Goal: Information Seeking & Learning: Learn about a topic

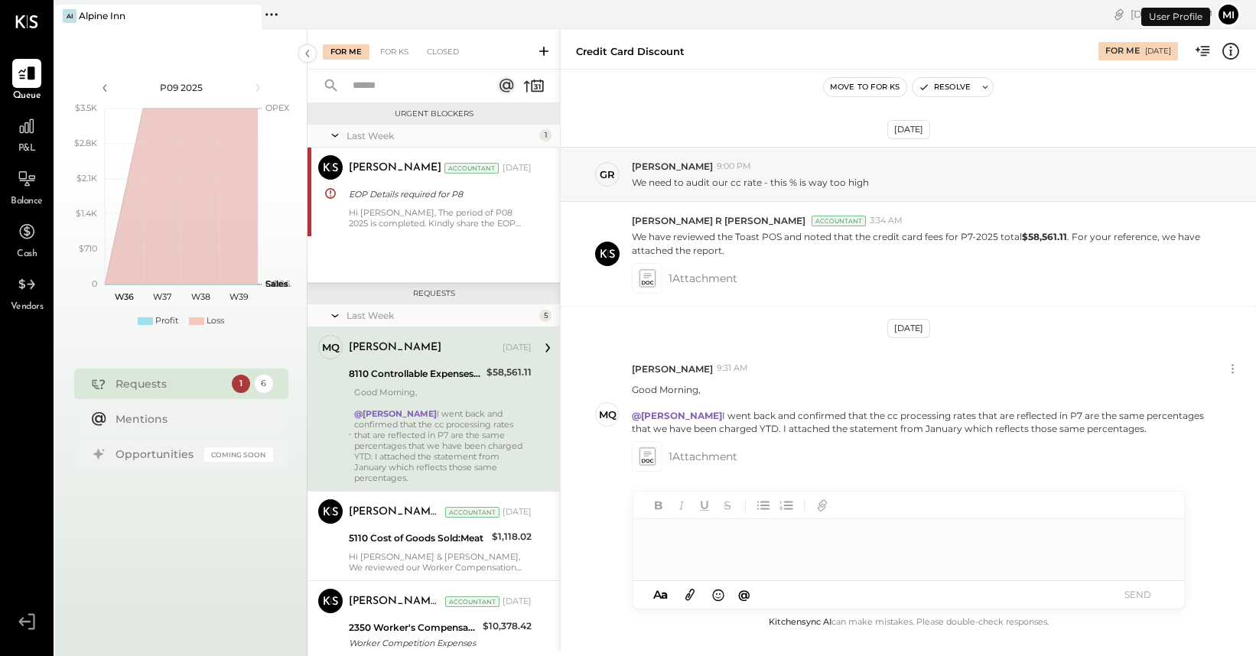
scroll to position [29, 0]
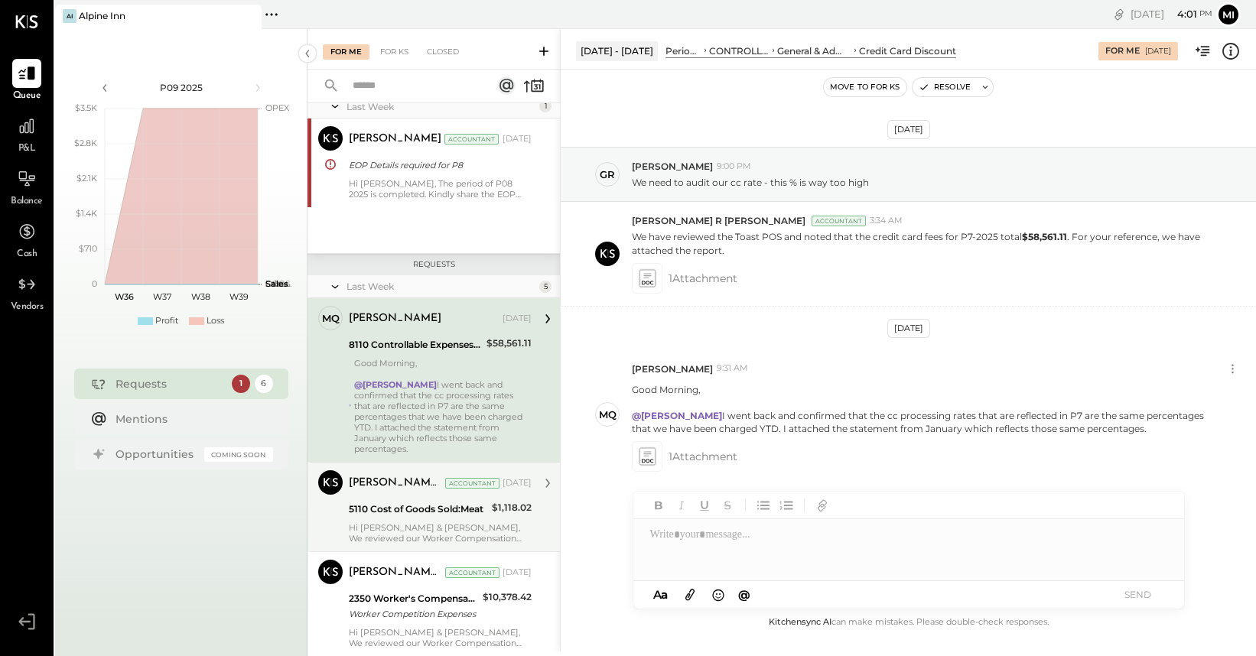
click at [390, 522] on div "Hi [PERSON_NAME] & [PERSON_NAME], We reviewed our Worker Compensation policy an…" at bounding box center [440, 532] width 183 height 21
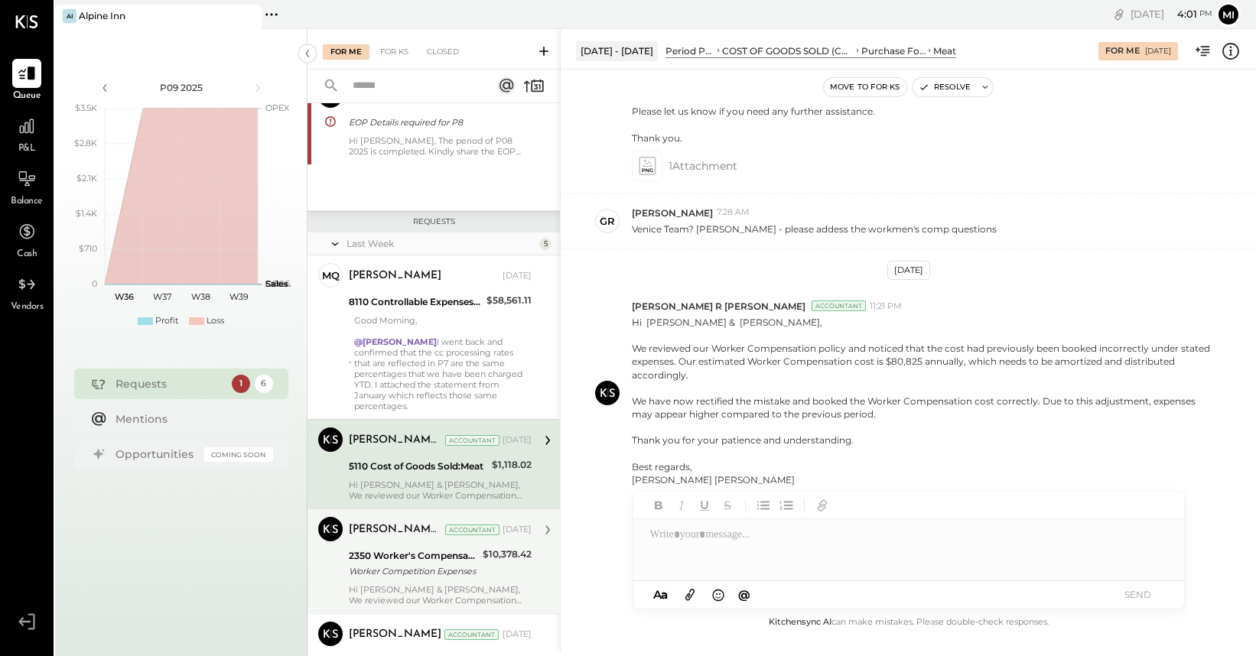
scroll to position [81, 0]
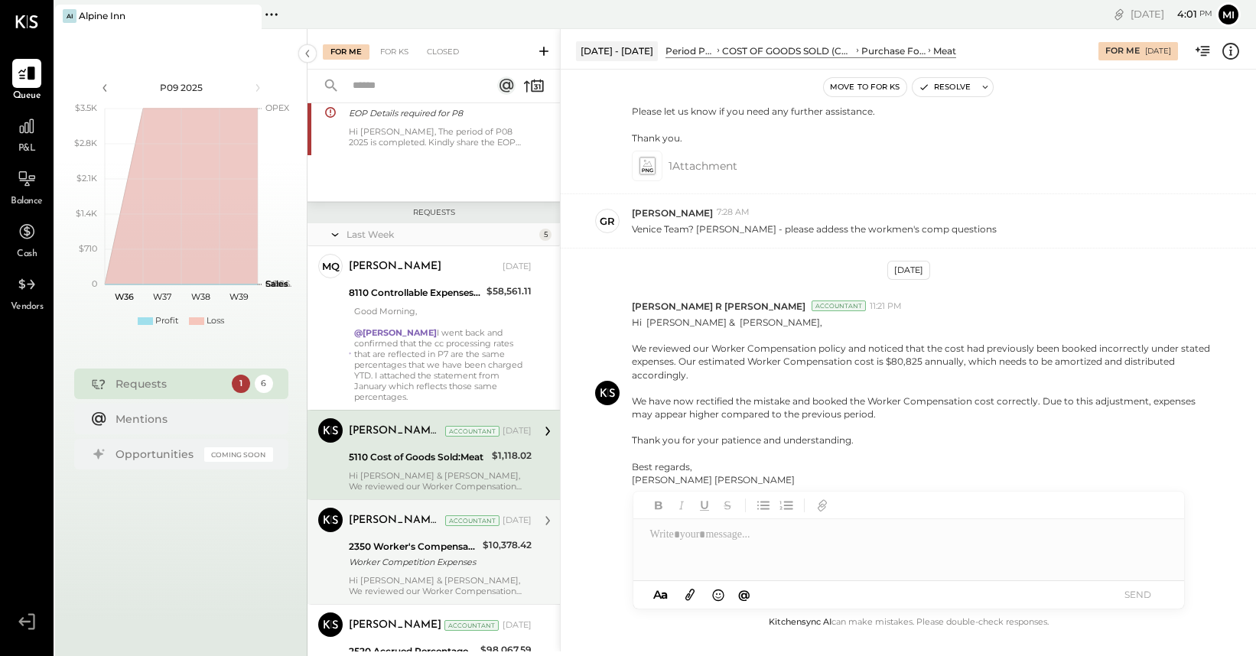
click at [393, 575] on div "Hi [PERSON_NAME] & [PERSON_NAME], We reviewed our Worker Compensation policy an…" at bounding box center [440, 585] width 183 height 21
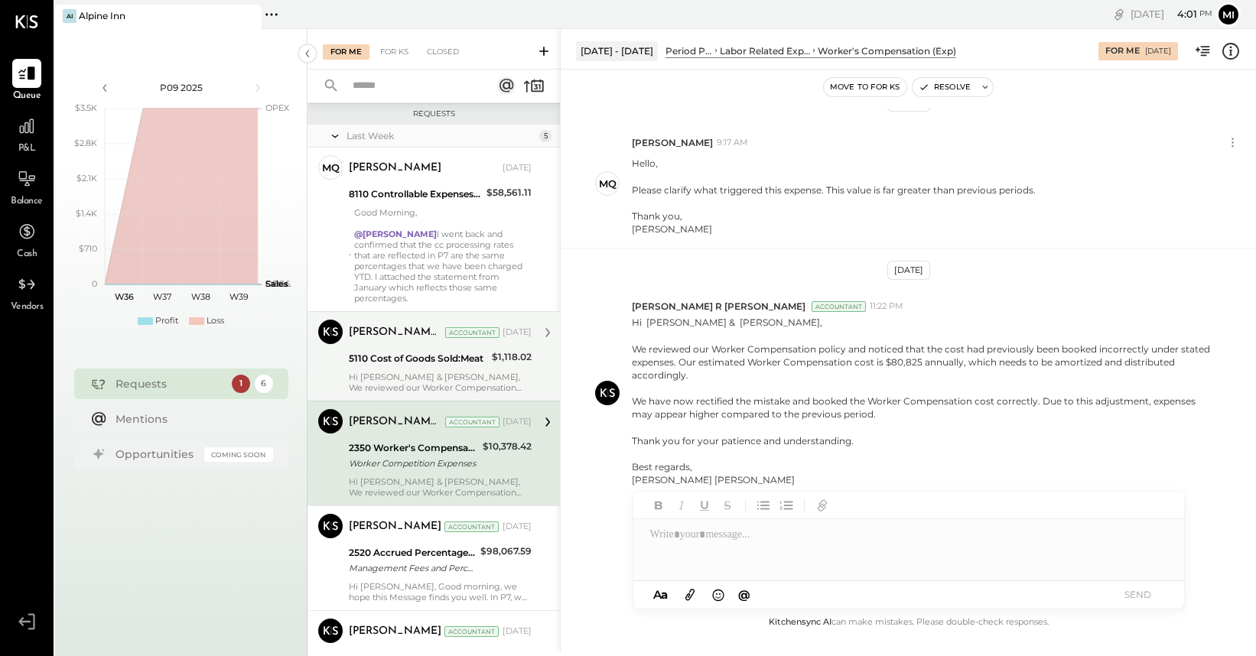
scroll to position [190, 0]
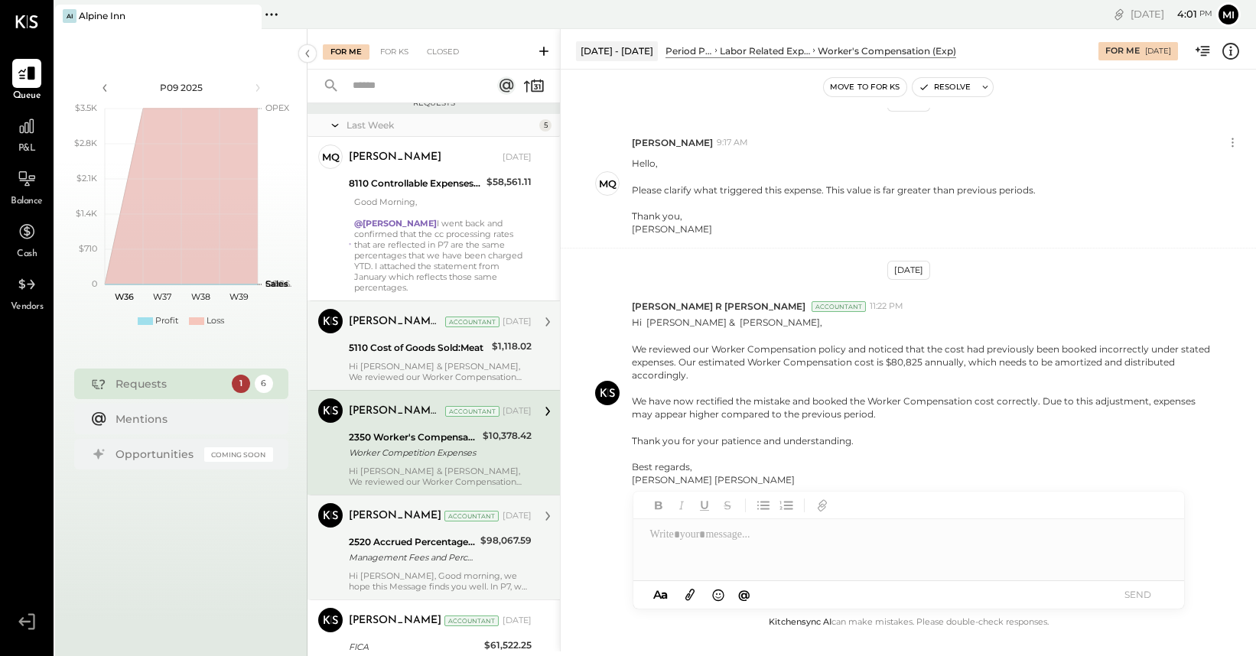
click at [394, 558] on div "[PERSON_NAME] Accountant [DATE] 2520 Accrued Percentage Rent Management Fees an…" at bounding box center [440, 547] width 183 height 89
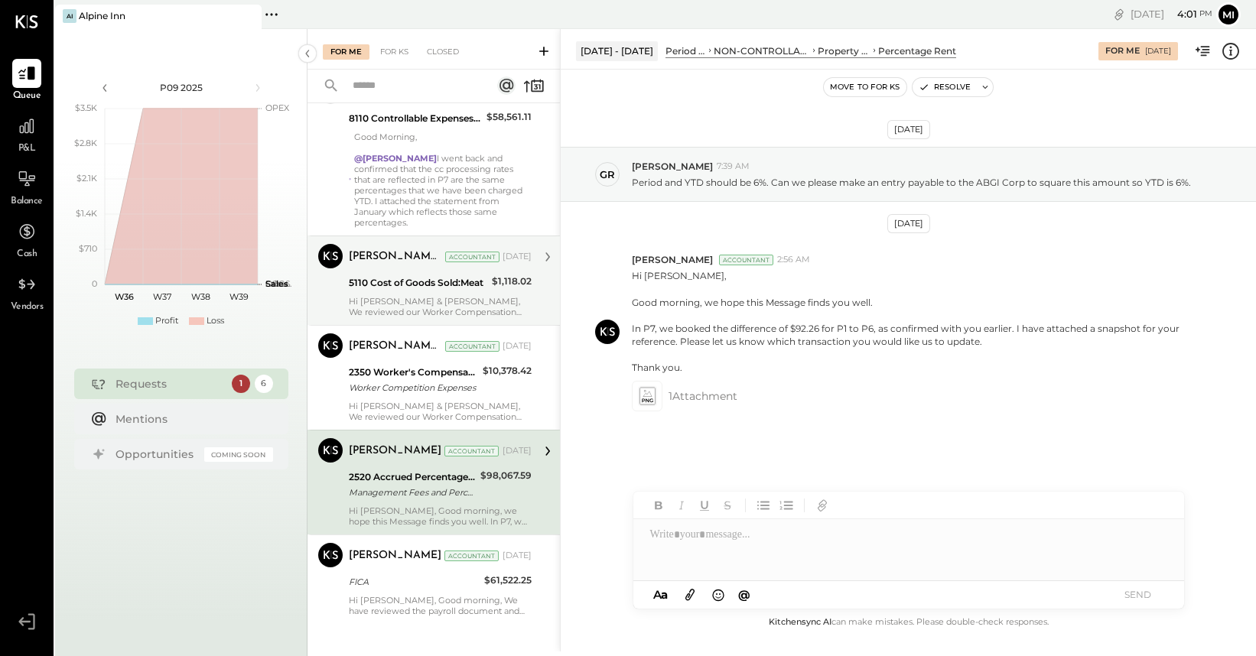
scroll to position [258, 0]
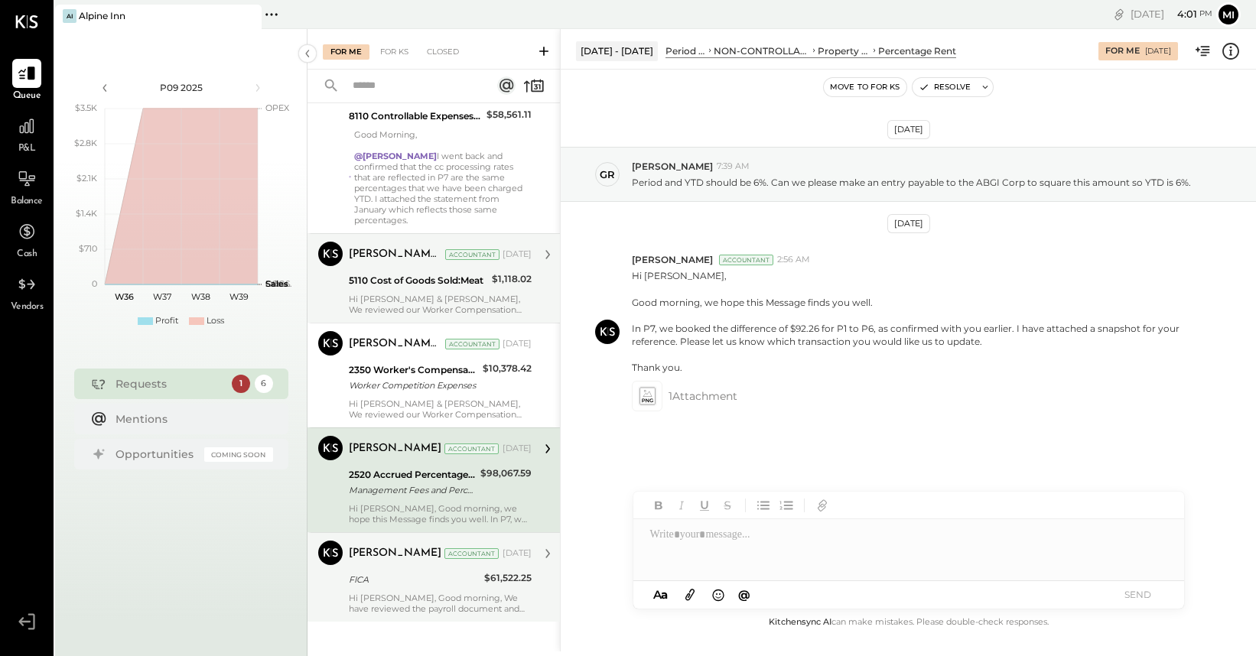
click at [394, 596] on div "Hi [PERSON_NAME], Good morning, We have reviewed the payroll document and attac…" at bounding box center [440, 603] width 183 height 21
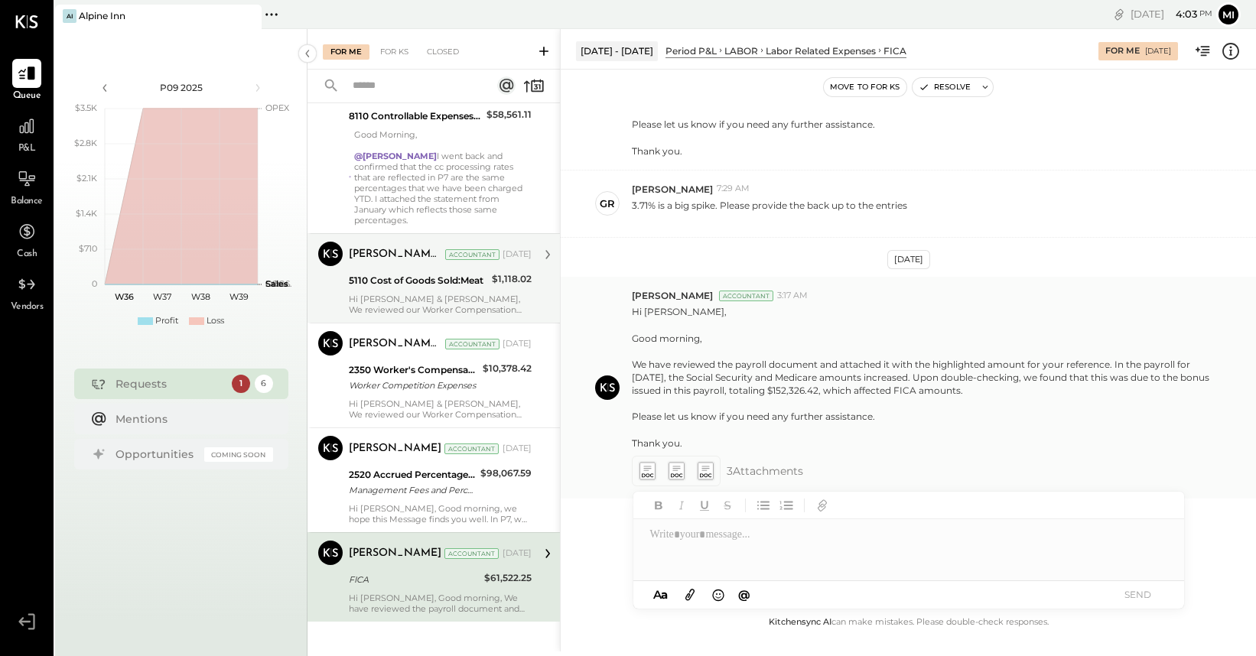
click at [649, 470] on icon at bounding box center [647, 471] width 16 height 18
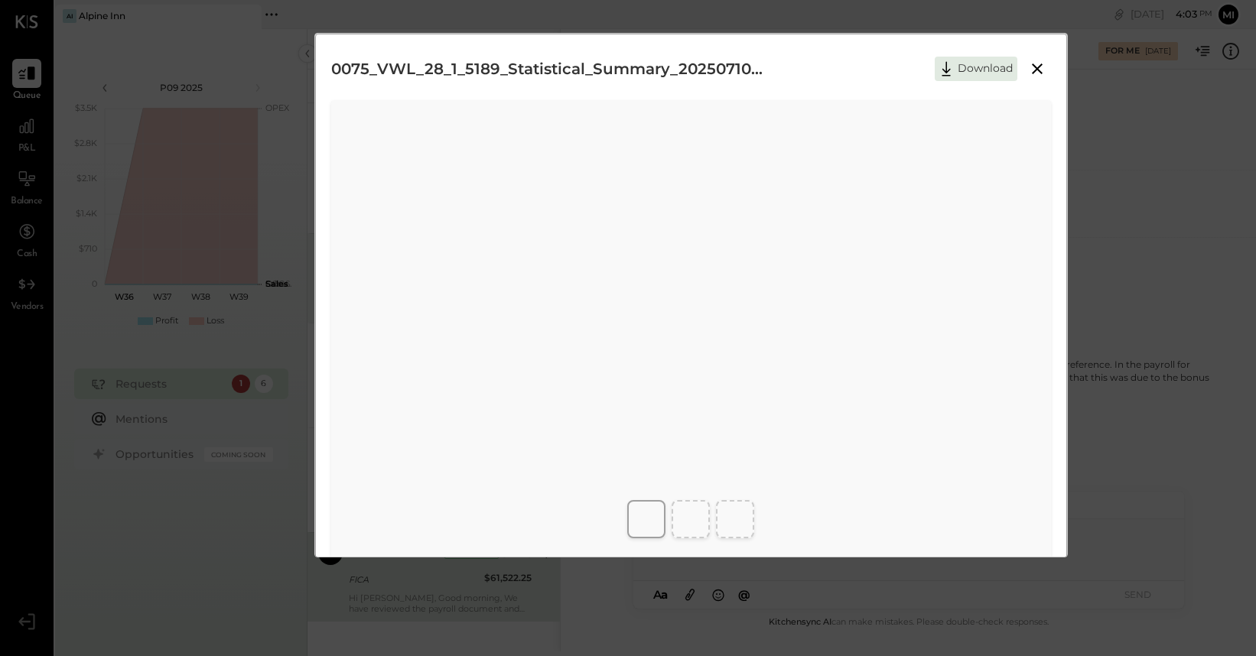
click at [1037, 63] on icon at bounding box center [1037, 69] width 18 height 18
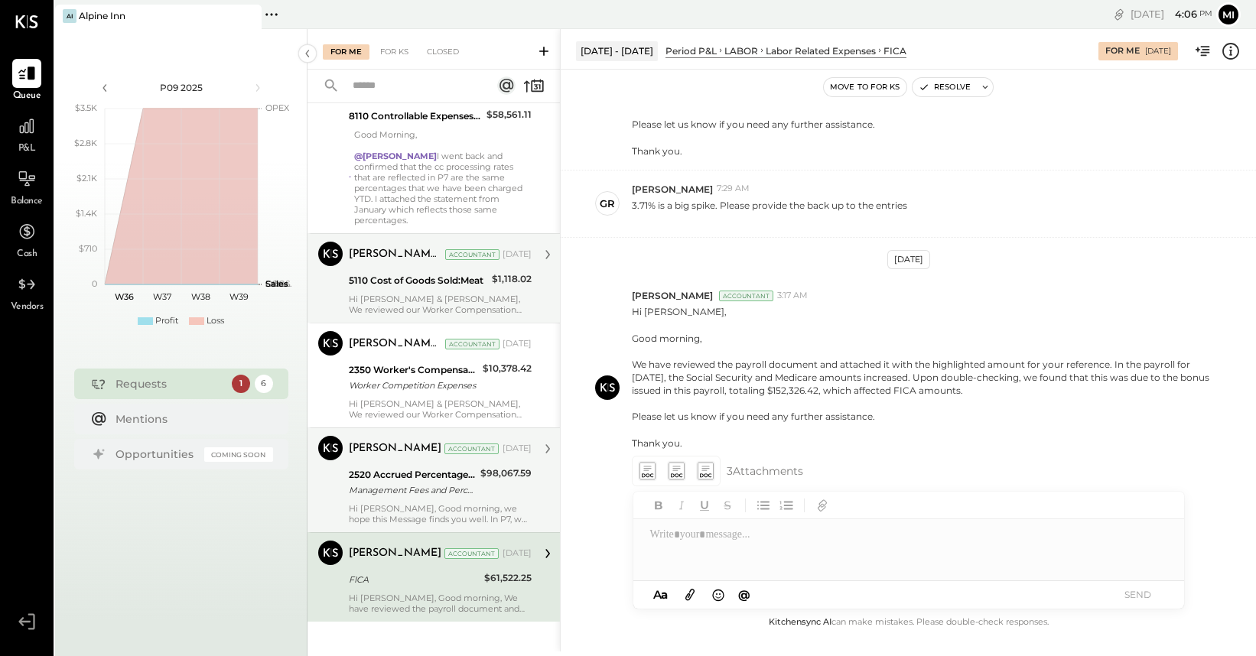
click at [468, 485] on div "Management Fees and Percentage Rent_P7 -2025" at bounding box center [412, 490] width 127 height 15
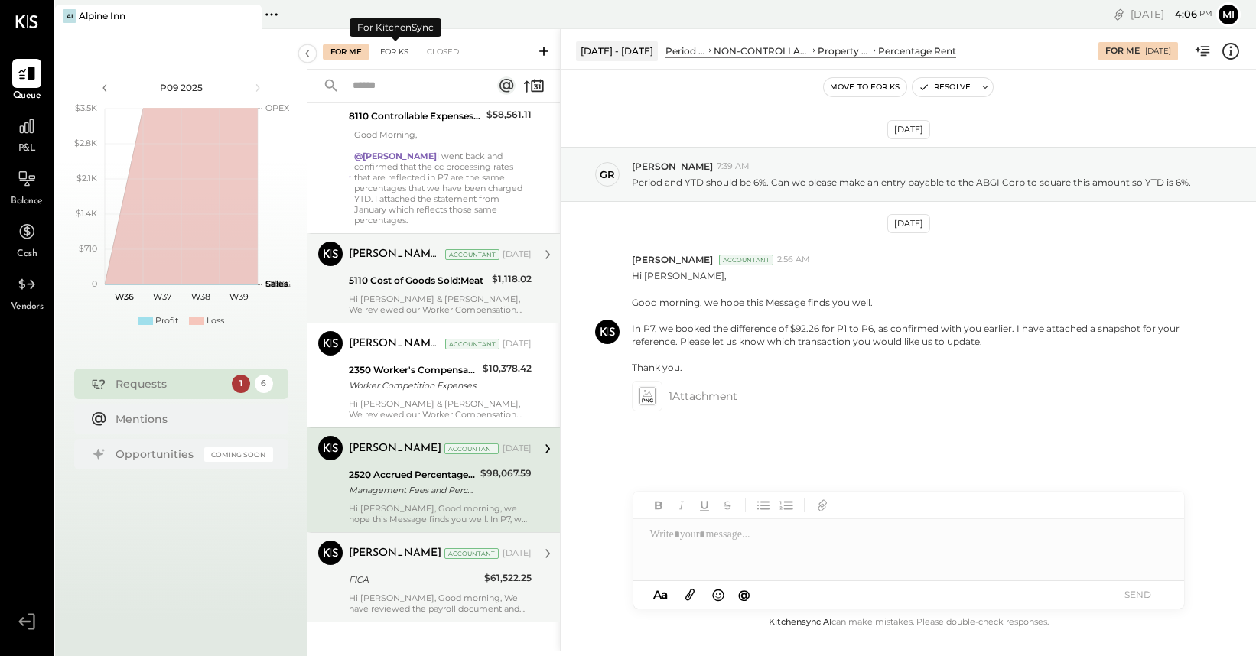
click at [399, 58] on div "For KS" at bounding box center [394, 51] width 44 height 15
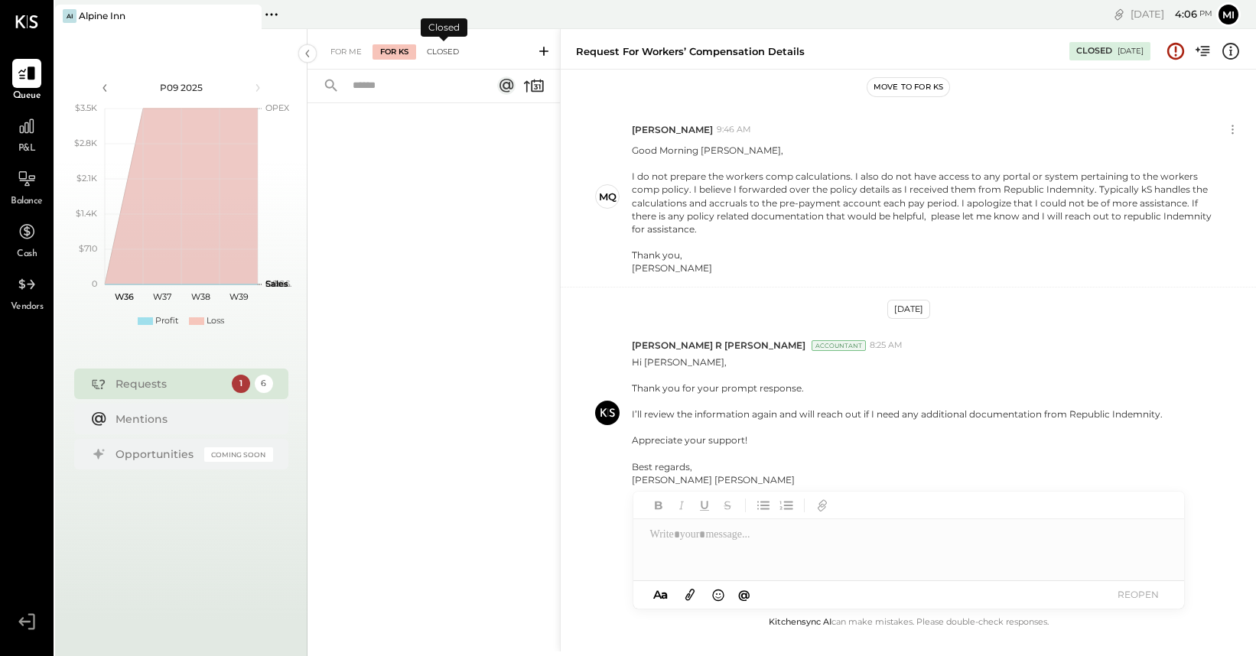
click at [438, 54] on div "Closed" at bounding box center [442, 51] width 47 height 15
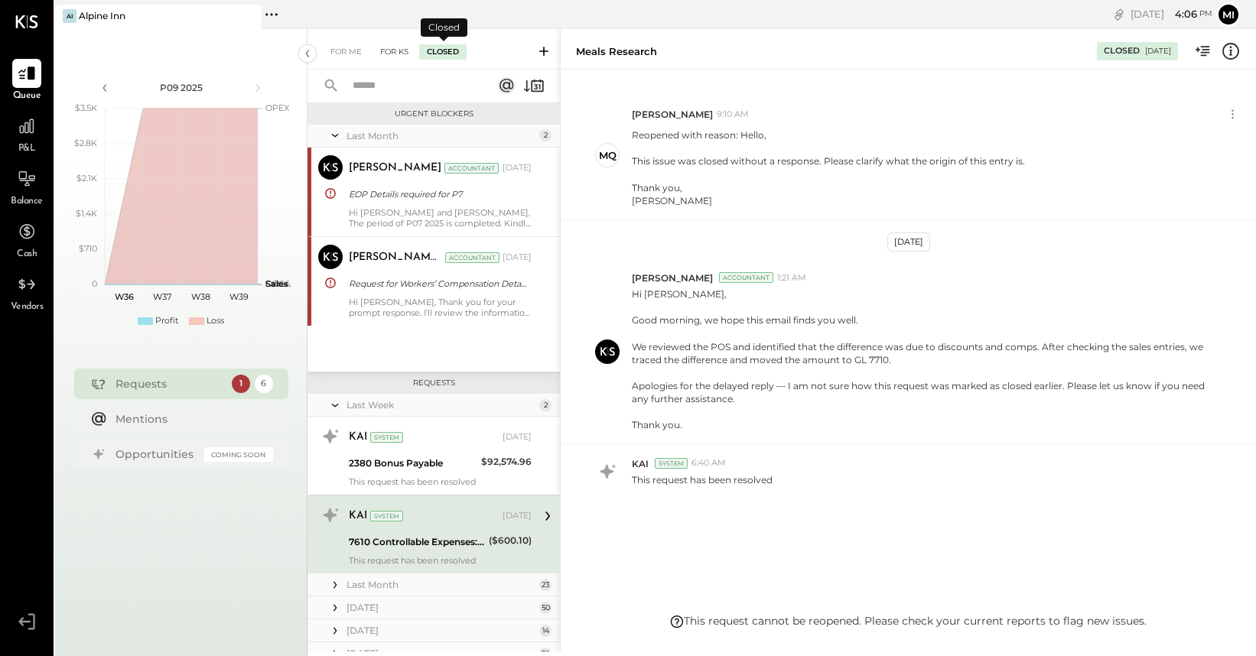
scroll to position [77, 0]
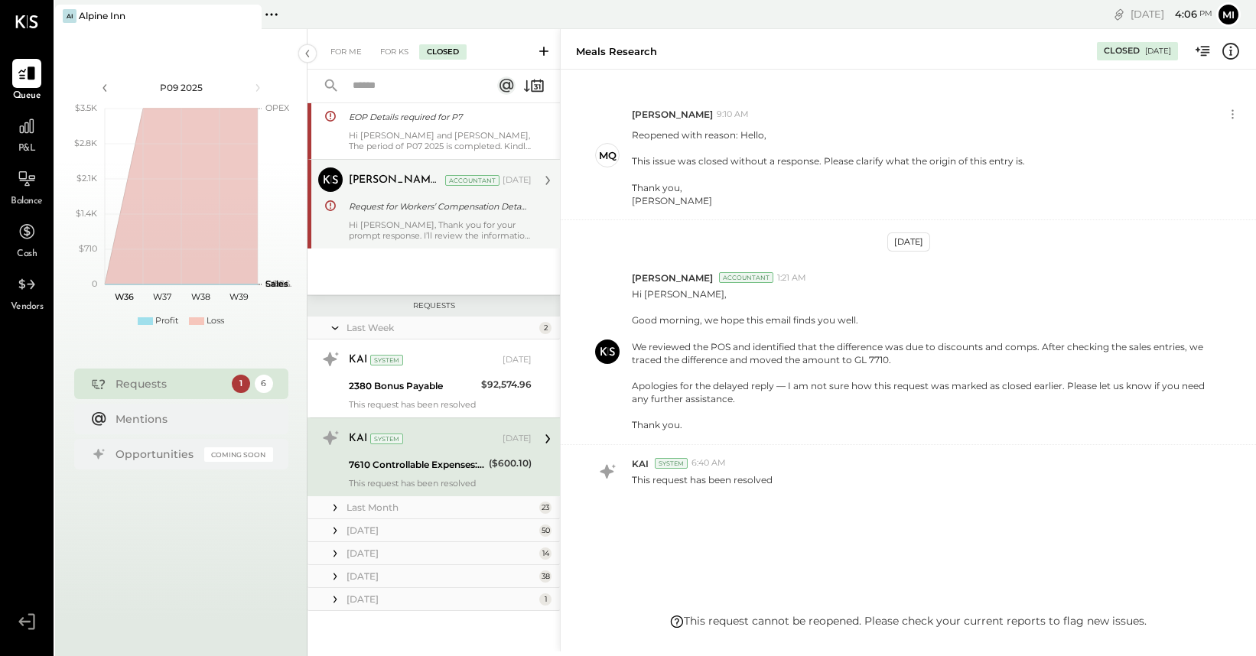
click at [364, 236] on div "Hi [PERSON_NAME], Thank you for your prompt response. I’ll review the informati…" at bounding box center [440, 230] width 183 height 21
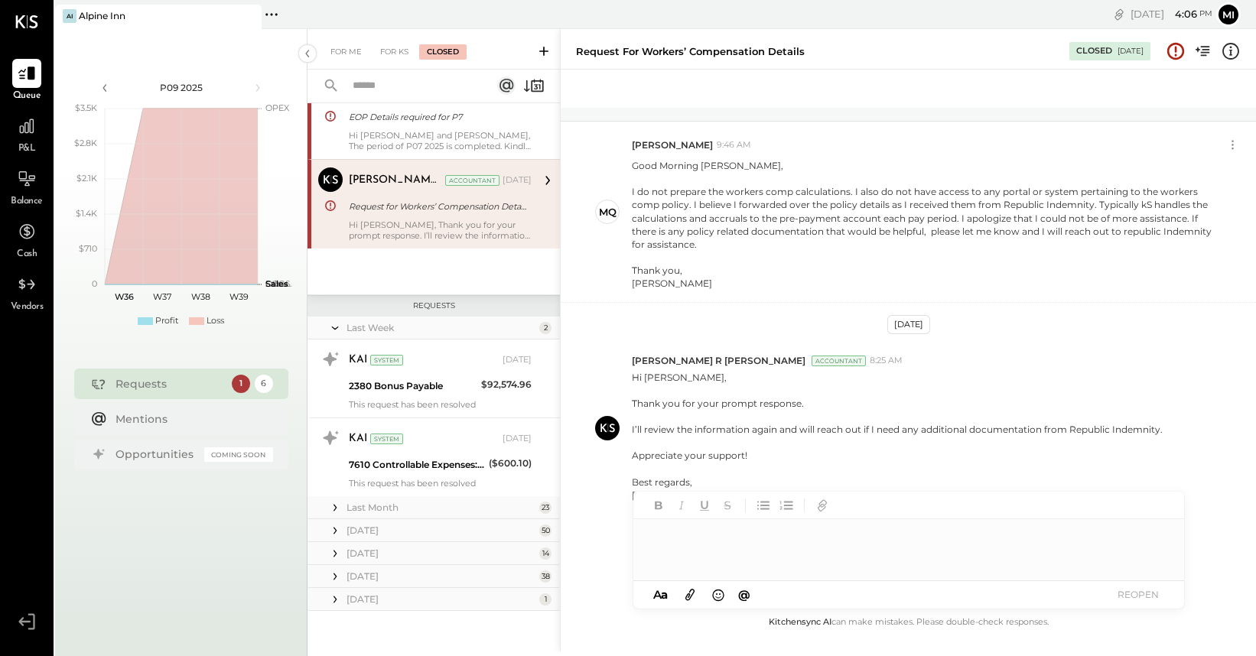
scroll to position [292, 0]
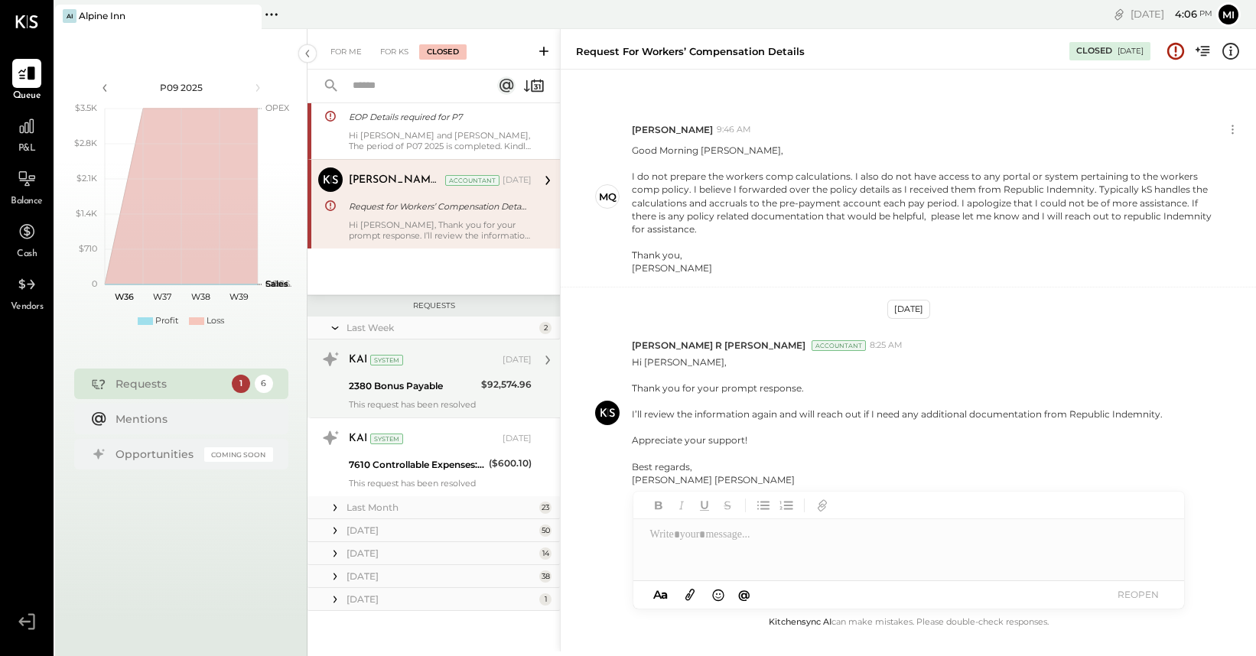
click at [339, 381] on div at bounding box center [329, 369] width 37 height 44
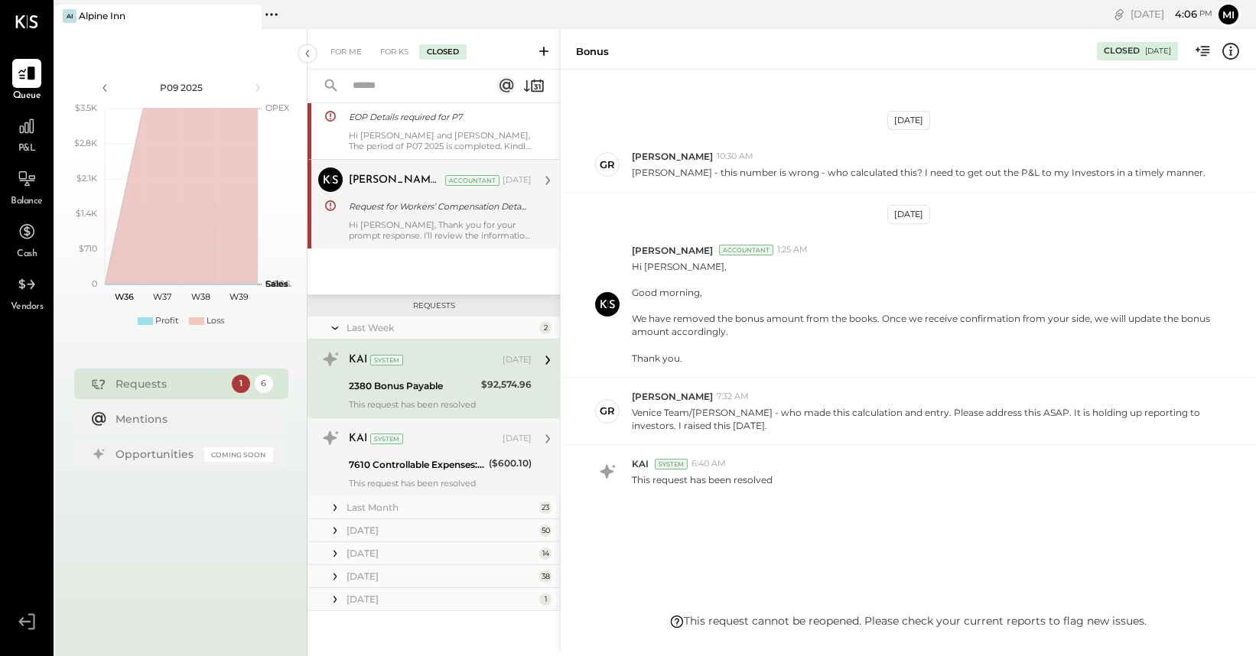
click at [359, 452] on div "KAI System [DATE] 7610 Controllable Expenses:Meals Research ($600.10) This requ…" at bounding box center [440, 457] width 183 height 63
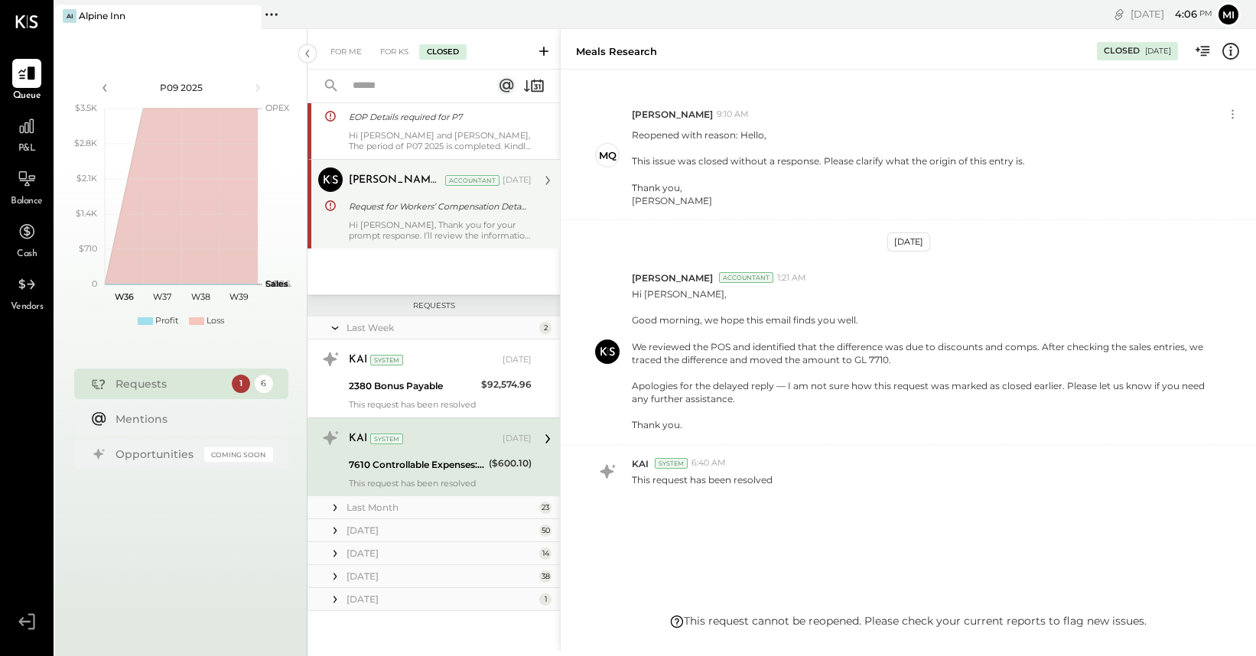
scroll to position [238, 0]
click at [334, 325] on icon at bounding box center [334, 328] width 15 height 38
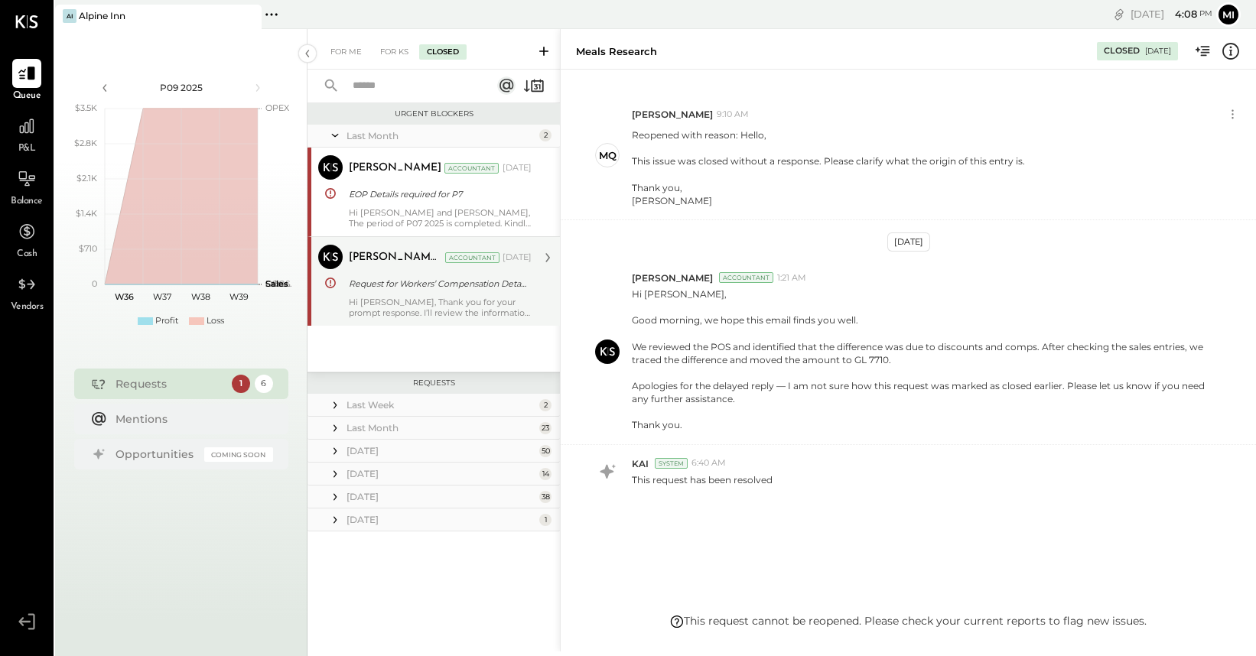
click at [336, 403] on icon at bounding box center [334, 405] width 15 height 15
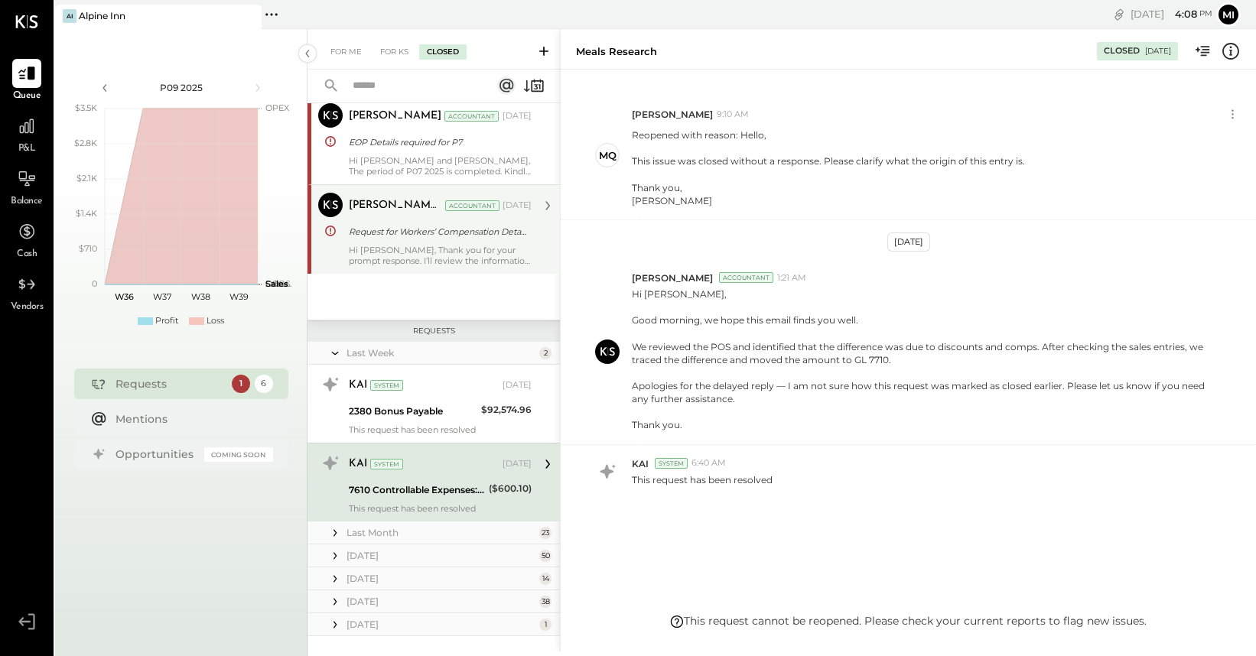
scroll to position [77, 0]
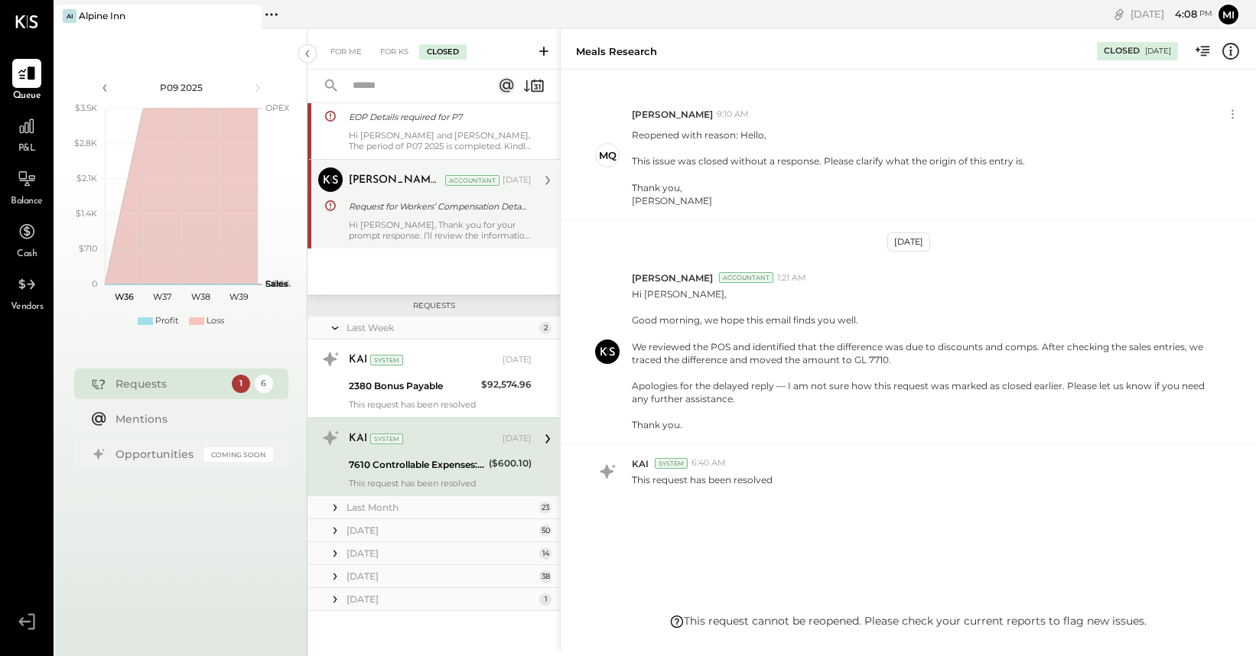
click at [334, 502] on icon at bounding box center [334, 507] width 15 height 15
click at [363, 557] on div "R&M" at bounding box center [414, 566] width 131 height 18
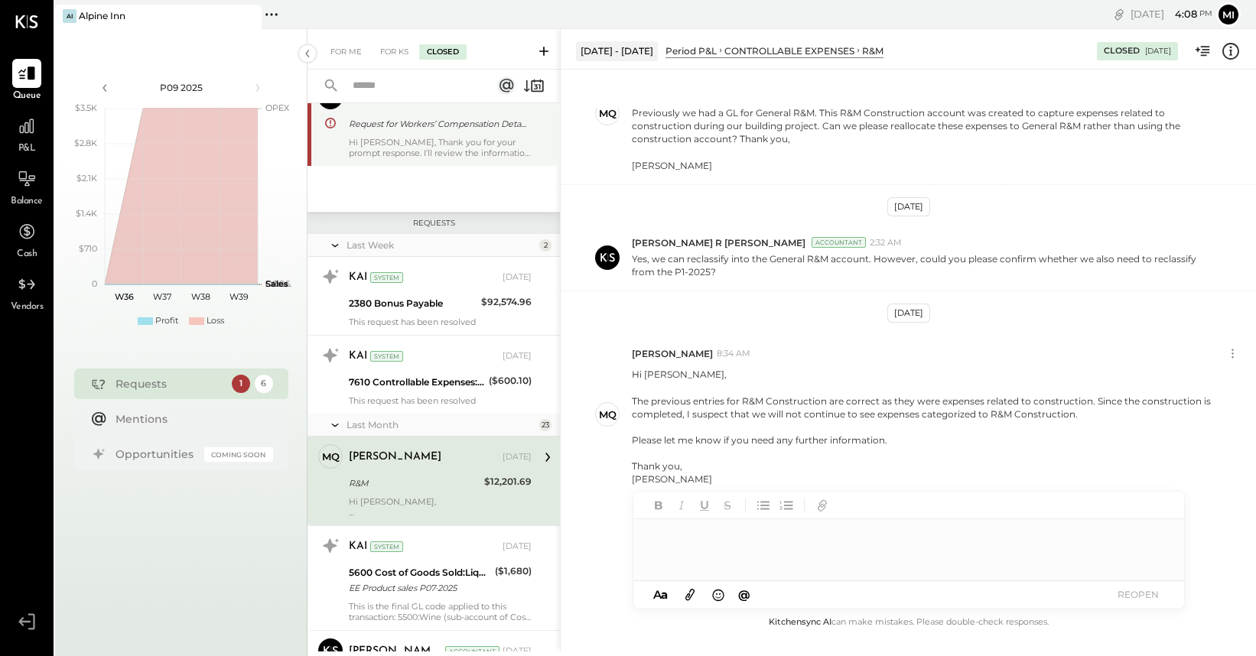
scroll to position [164, 0]
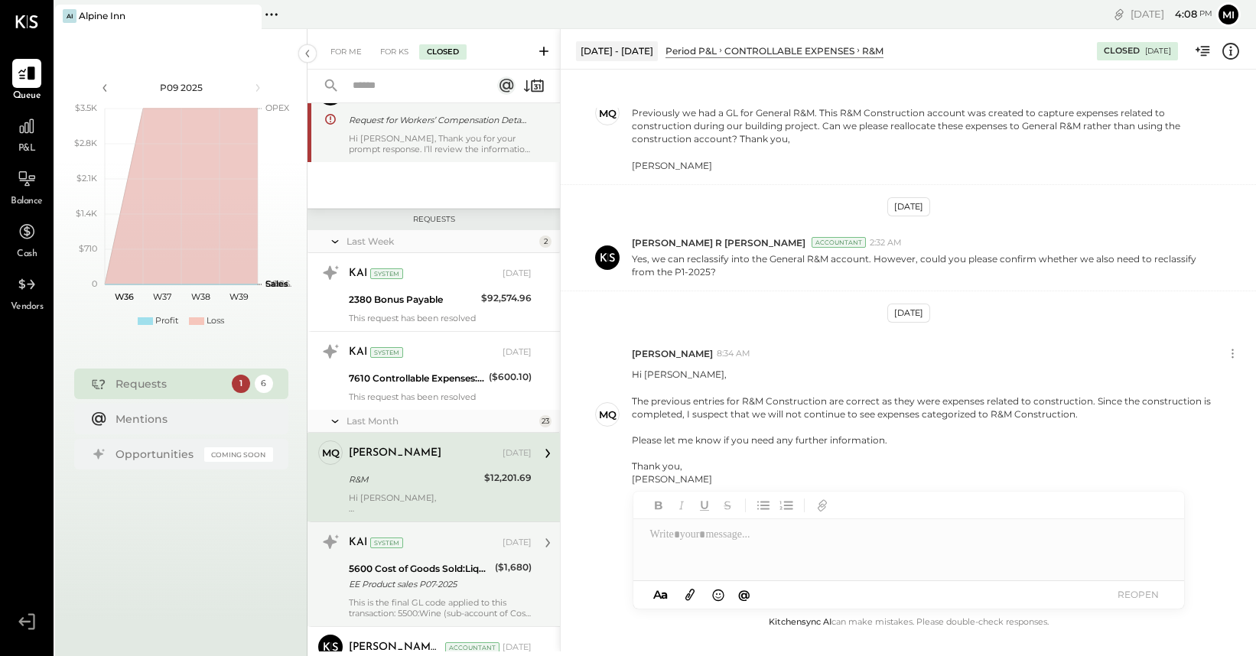
click at [353, 591] on div "EE Product sales P07-2025" at bounding box center [419, 584] width 141 height 15
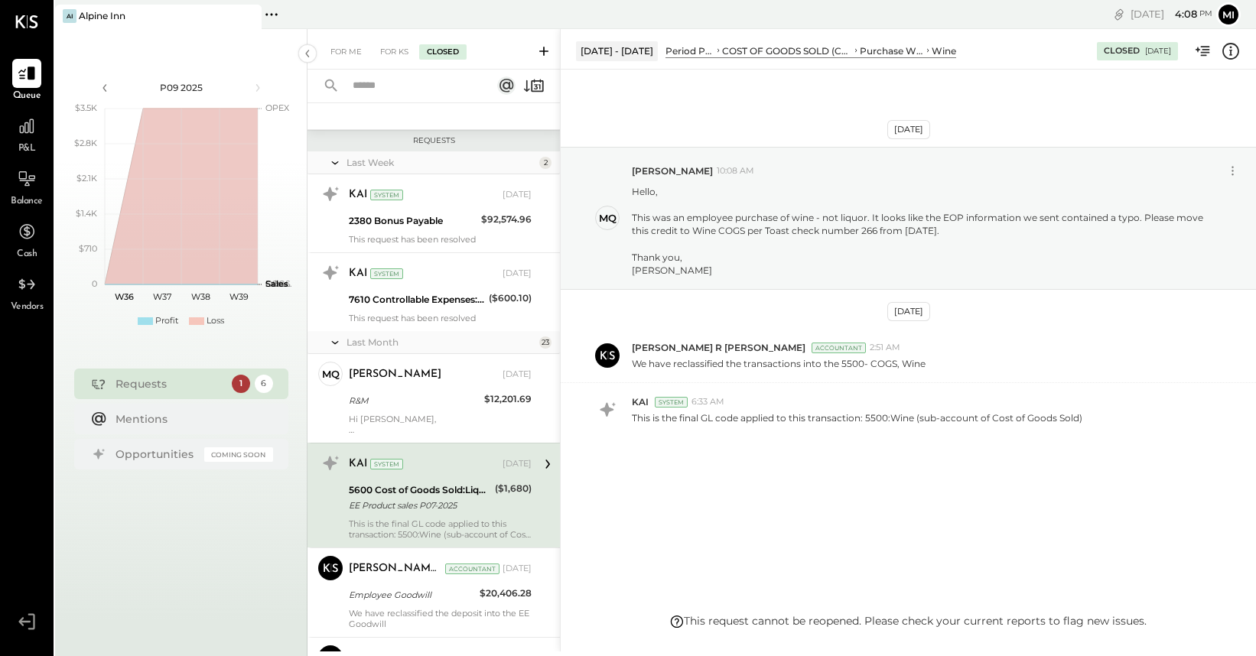
scroll to position [303, 0]
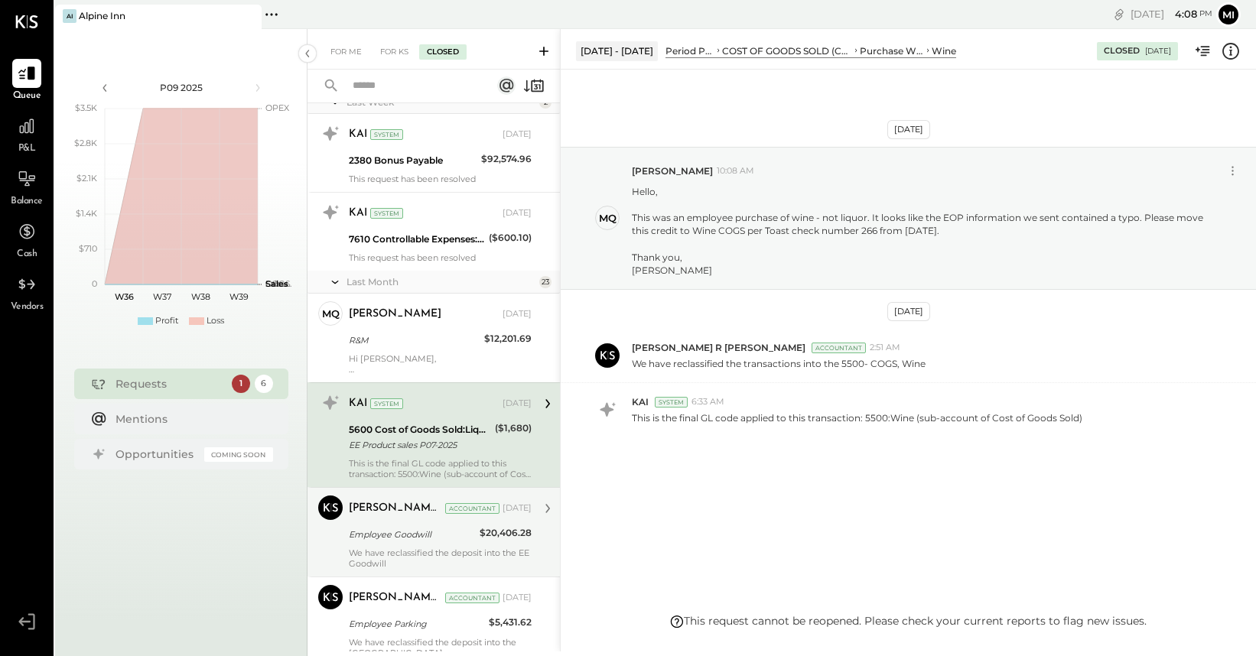
click at [363, 558] on div "We have reclassified the deposit into the EE Goodwill" at bounding box center [440, 558] width 183 height 21
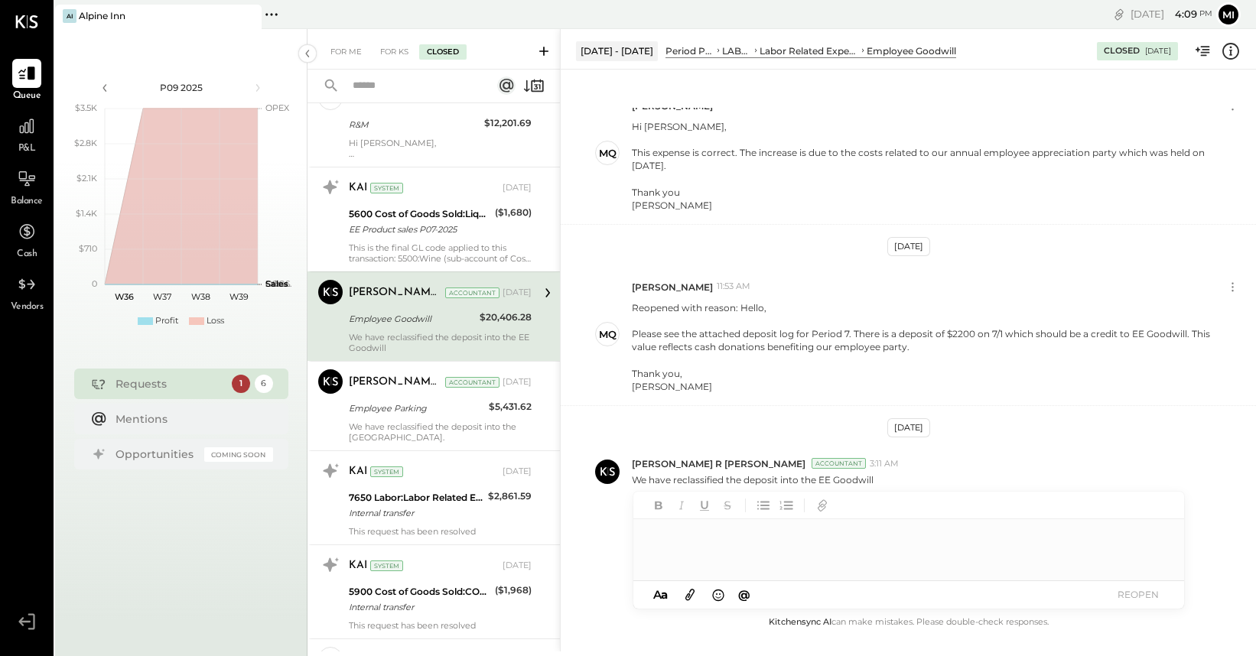
scroll to position [522, 0]
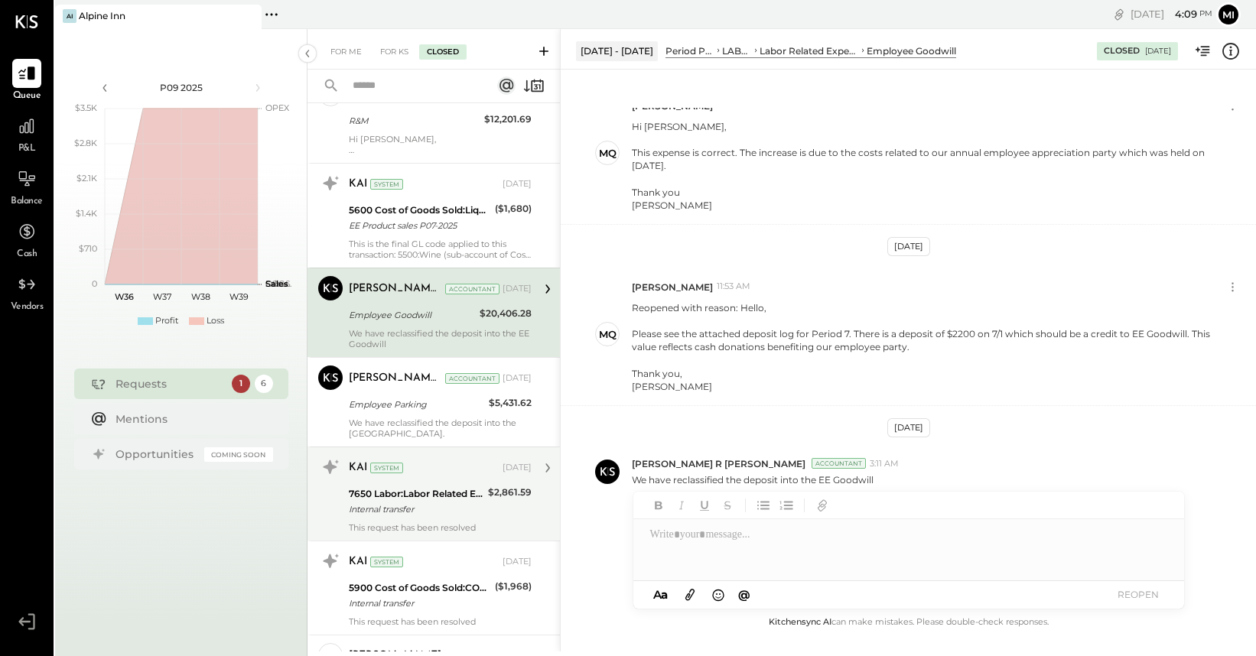
click at [375, 518] on div "7650 Labor:Labor Related Expenses:Employee Goodwill Internal transfer" at bounding box center [416, 502] width 135 height 34
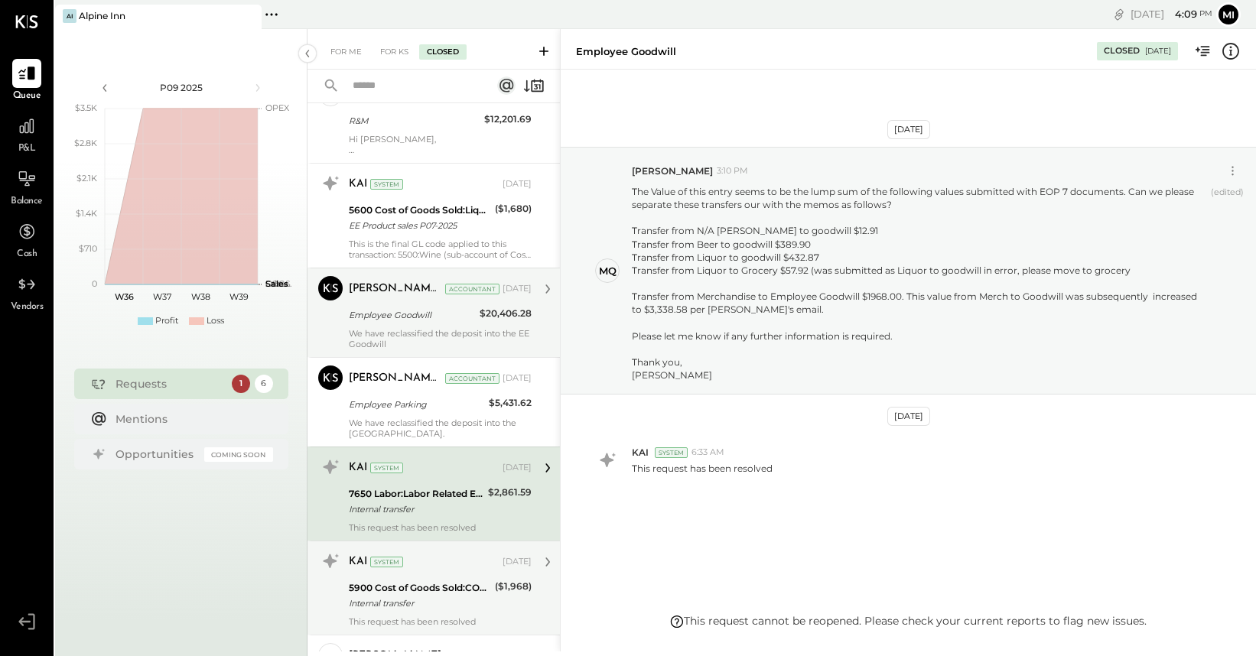
click at [393, 602] on div "Internal transfer" at bounding box center [419, 603] width 141 height 15
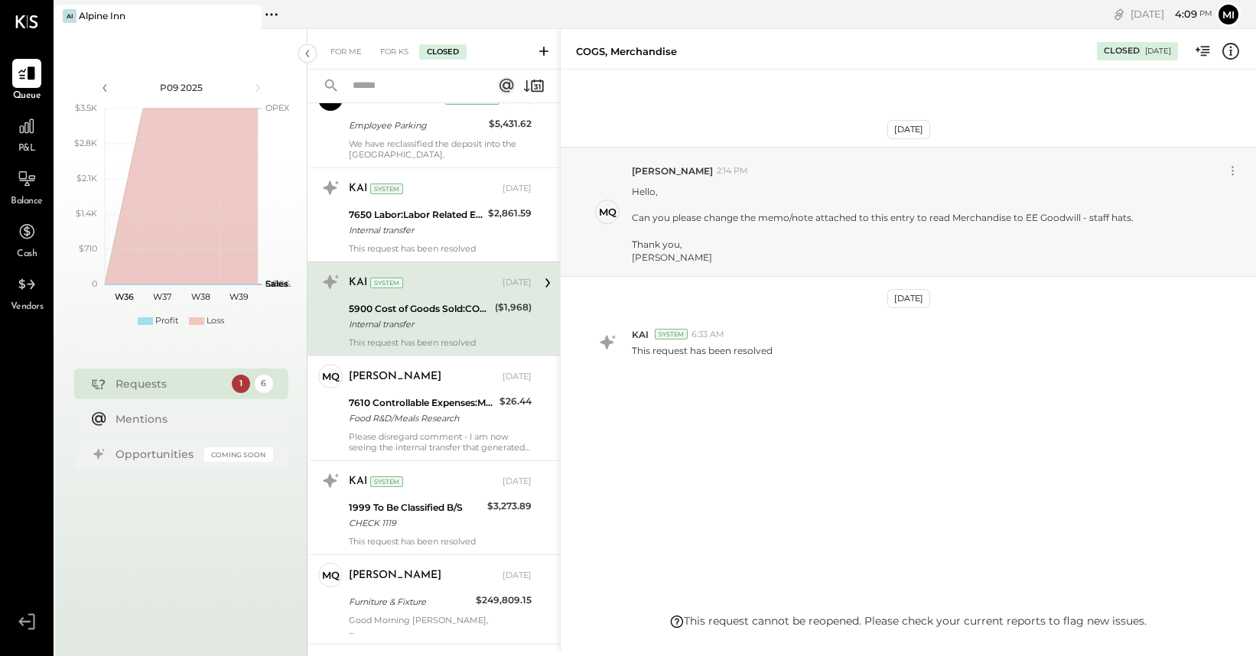
scroll to position [804, 0]
click at [390, 598] on div "Furniture & Fixture" at bounding box center [410, 599] width 122 height 15
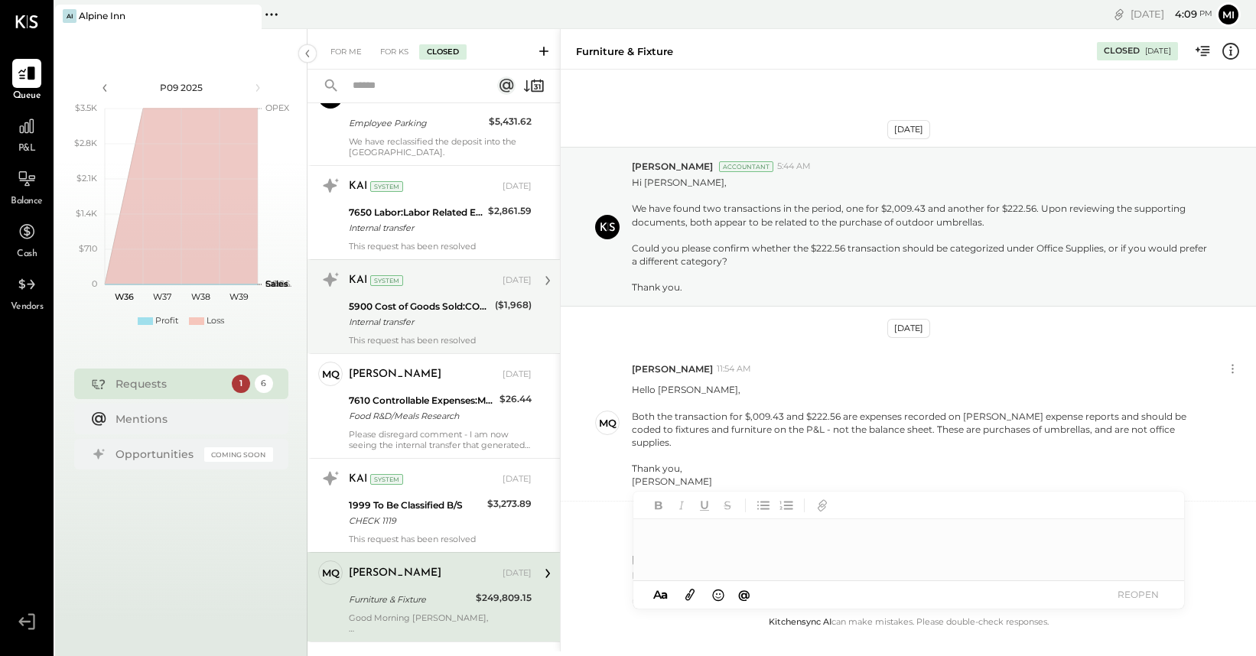
scroll to position [343, 0]
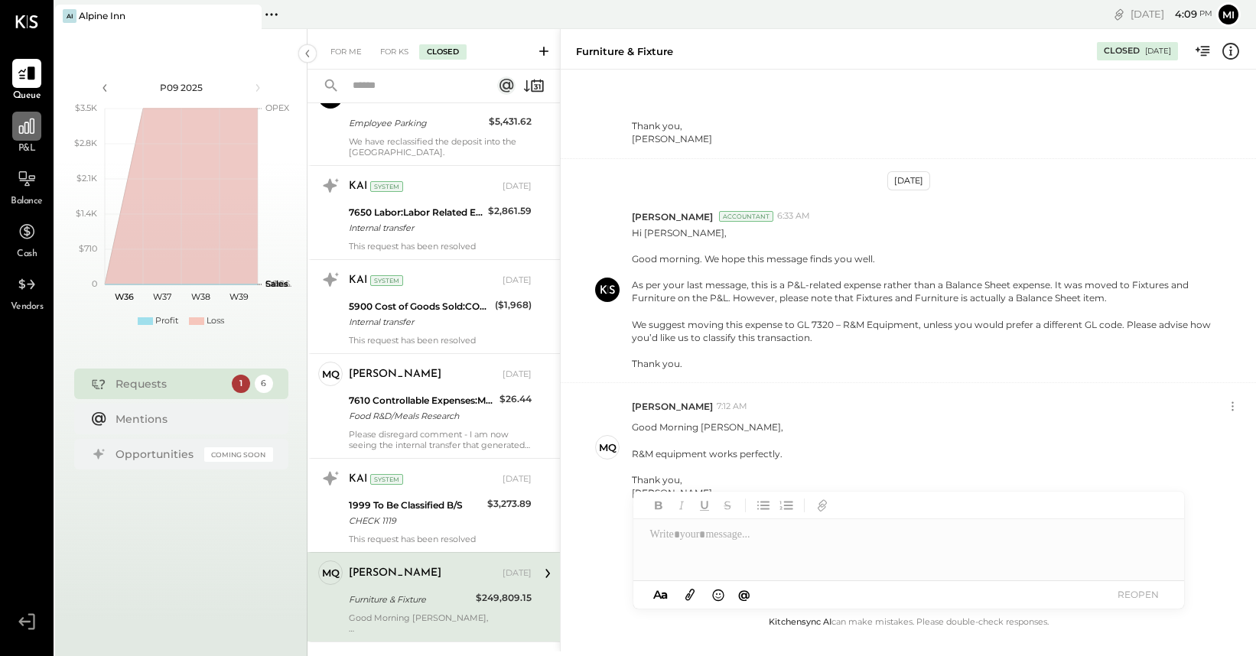
click at [25, 126] on icon at bounding box center [27, 126] width 20 height 20
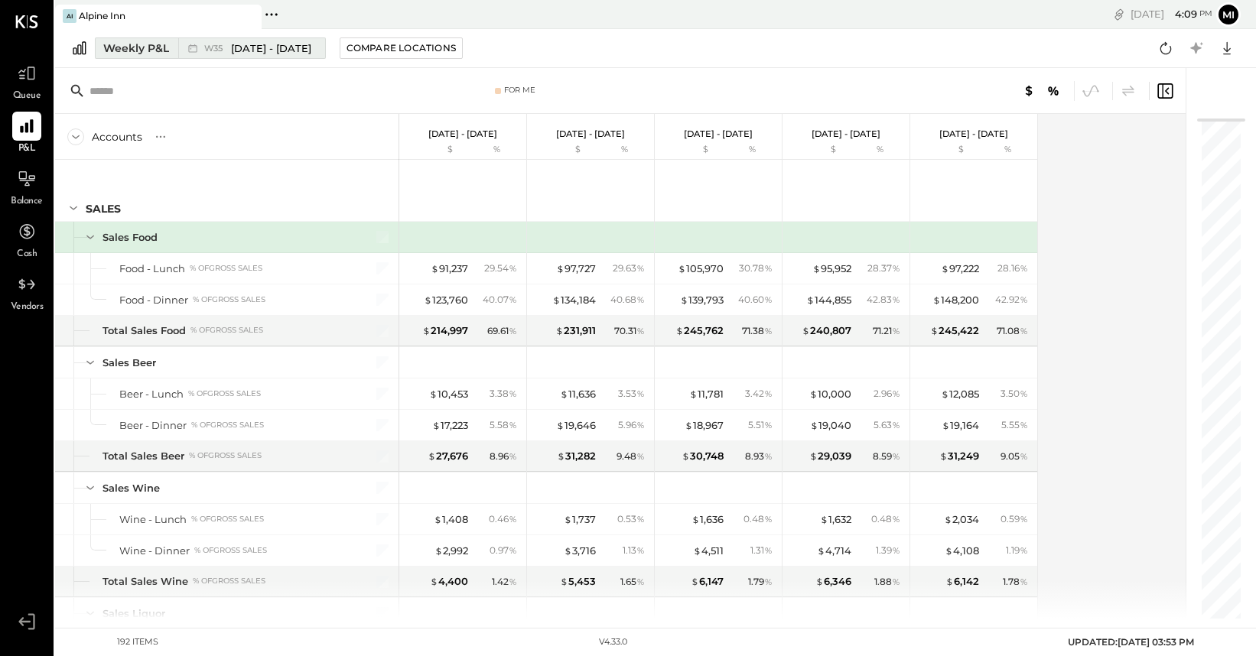
click at [142, 45] on div "Weekly P&L" at bounding box center [136, 48] width 66 height 15
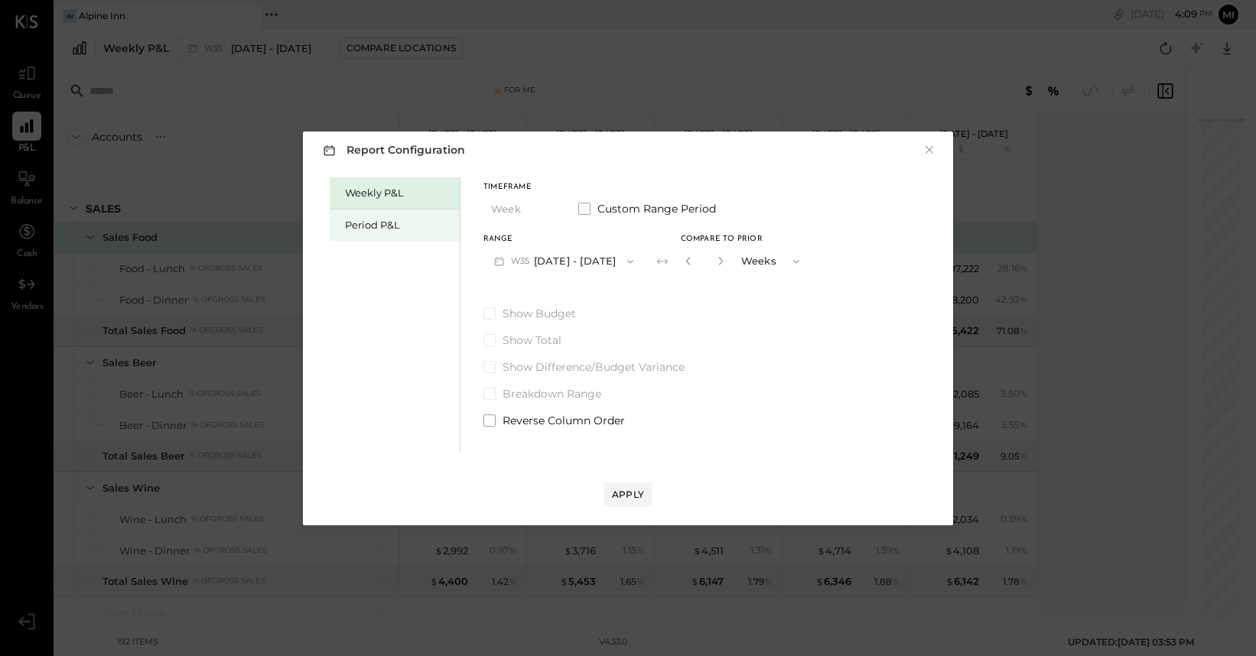
click at [410, 233] on div "Period P&L" at bounding box center [395, 226] width 130 height 32
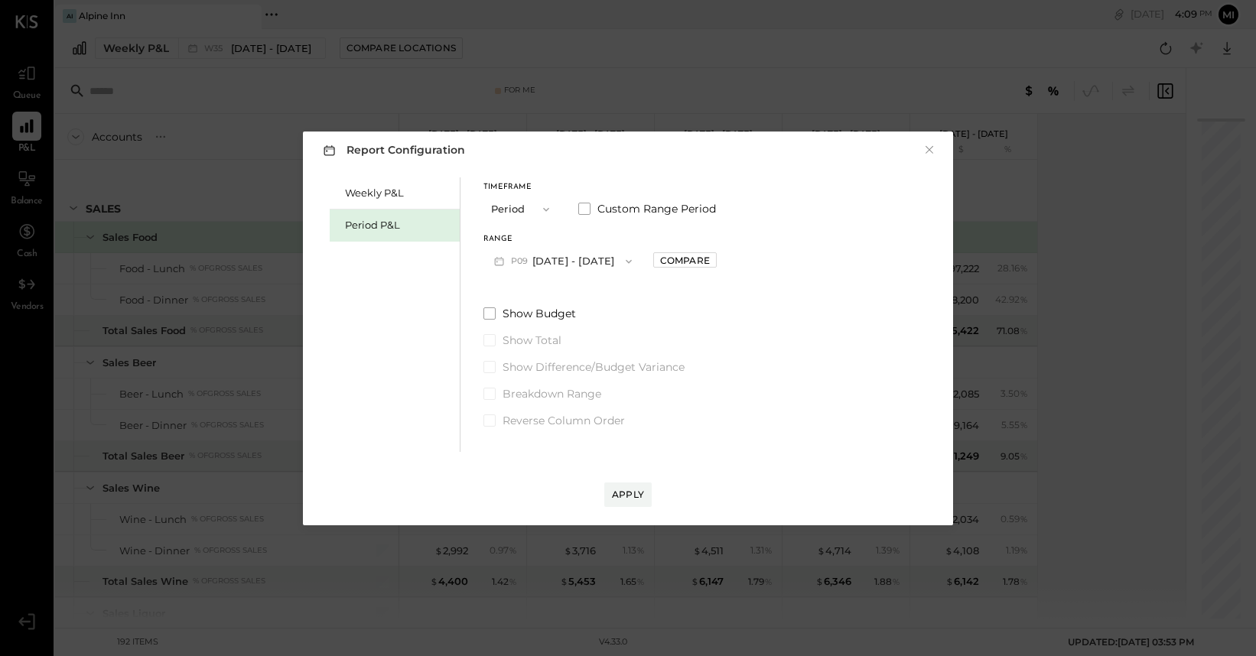
click at [623, 265] on icon "button" at bounding box center [629, 261] width 12 height 12
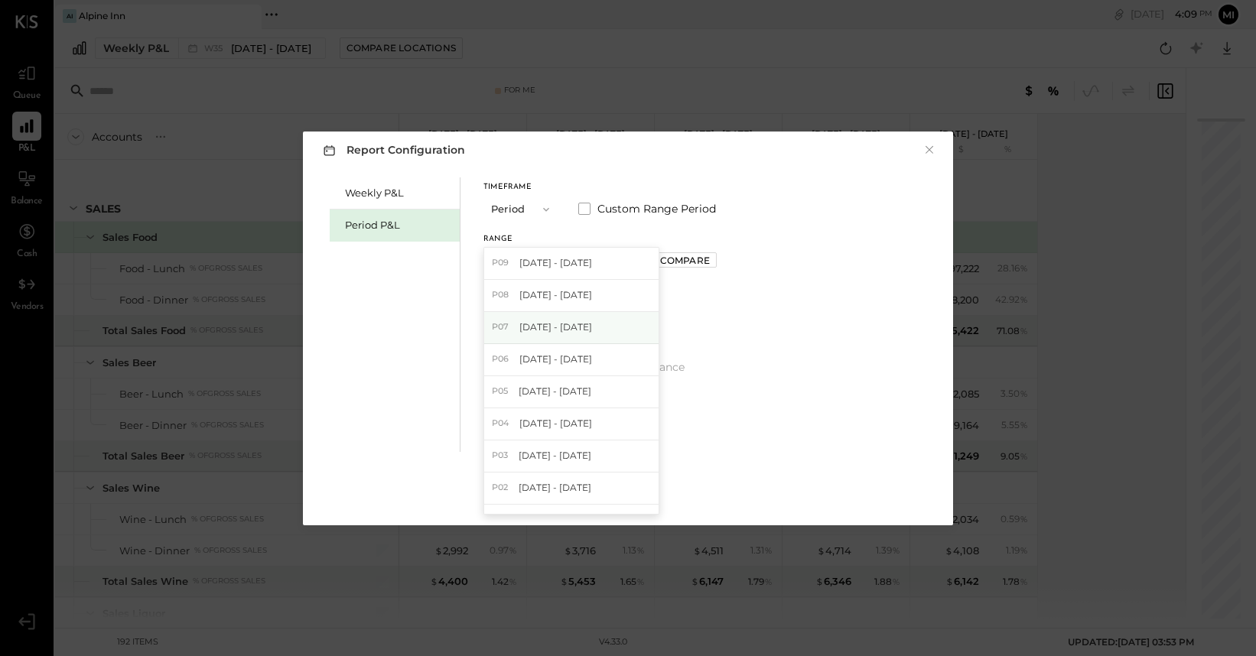
click at [579, 328] on span "[DATE] - [DATE]" at bounding box center [555, 326] width 73 height 13
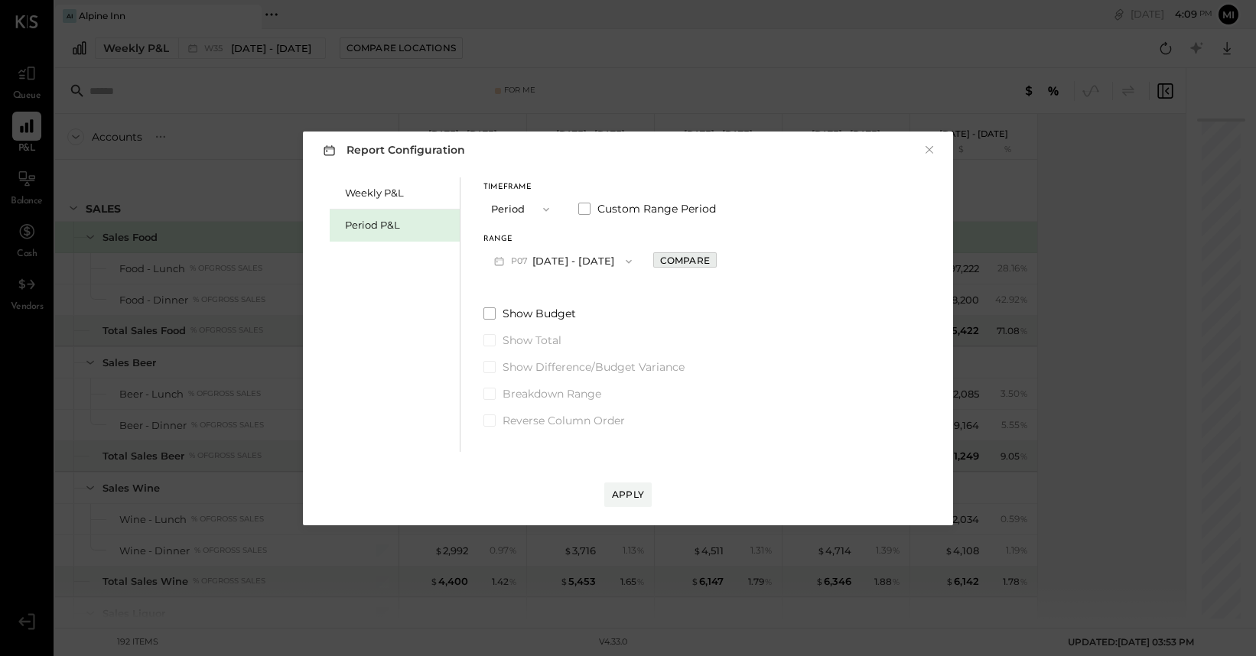
click at [710, 260] on div "Compare" at bounding box center [685, 260] width 50 height 13
click at [620, 496] on div "Apply" at bounding box center [628, 494] width 32 height 13
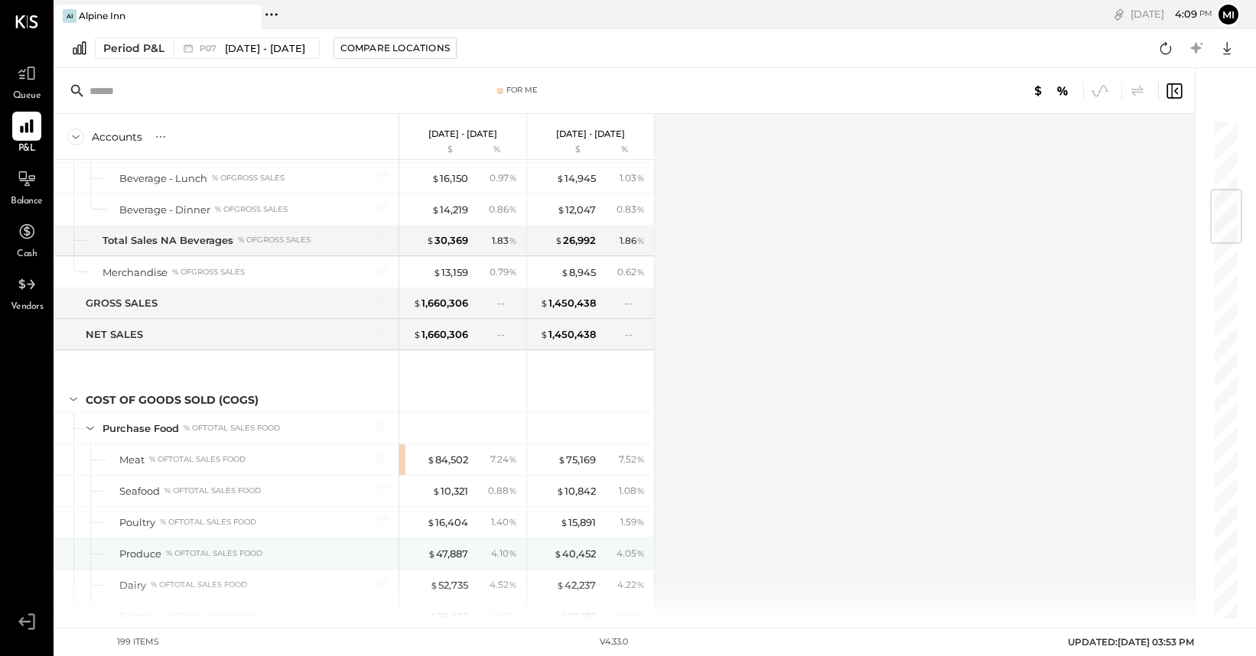
scroll to position [593, 0]
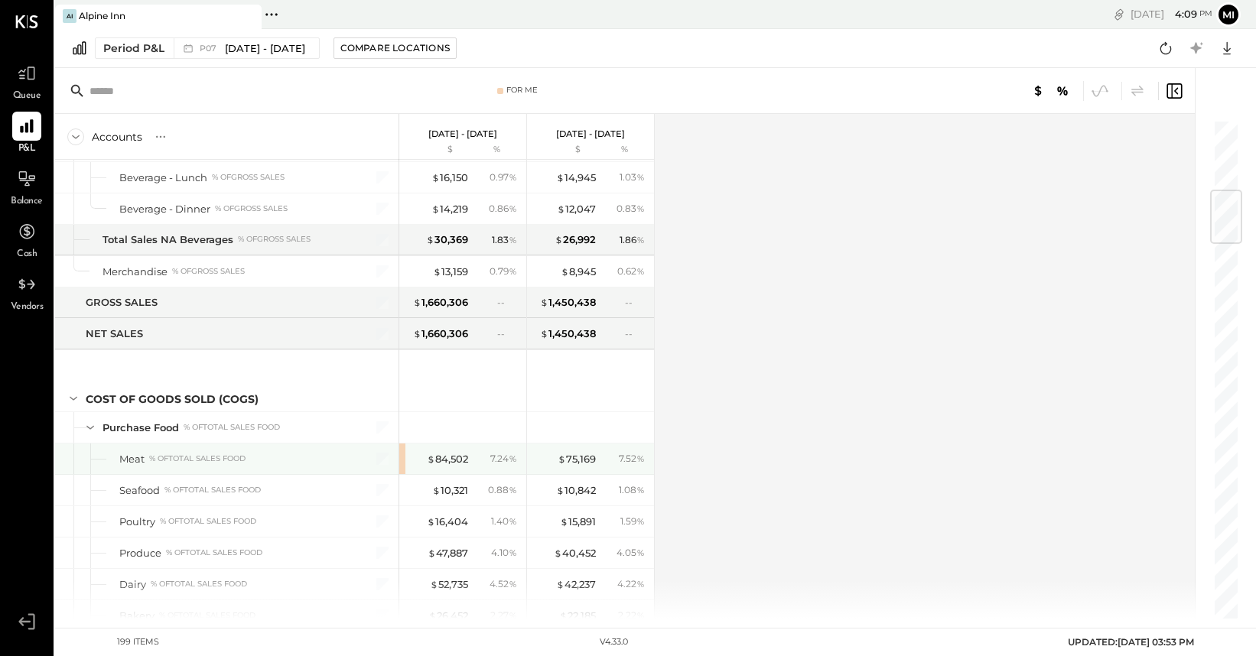
click at [404, 461] on div "$ 84,502 7.24 %" at bounding box center [462, 459] width 127 height 31
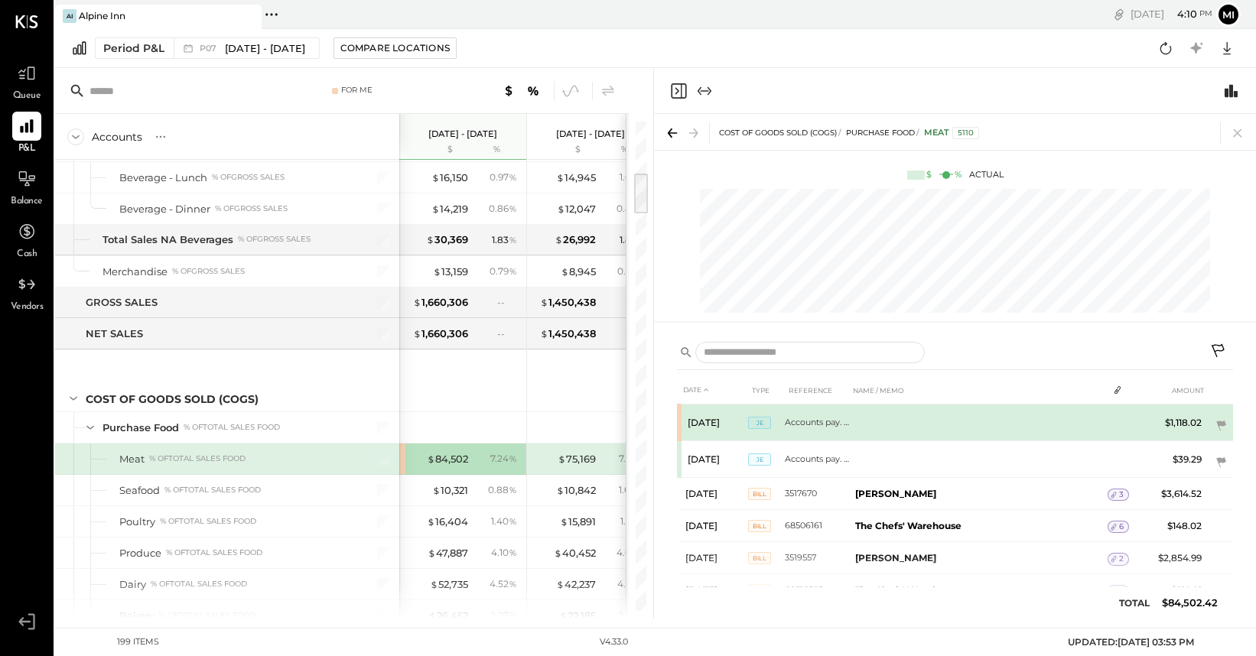
click at [796, 418] on td "Accounts pay. Adj" at bounding box center [817, 423] width 64 height 37
click at [797, 421] on td "Accounts pay. Adj" at bounding box center [817, 423] width 64 height 37
click at [869, 424] on td at bounding box center [978, 423] width 259 height 37
click at [1219, 421] on icon at bounding box center [1220, 425] width 15 height 15
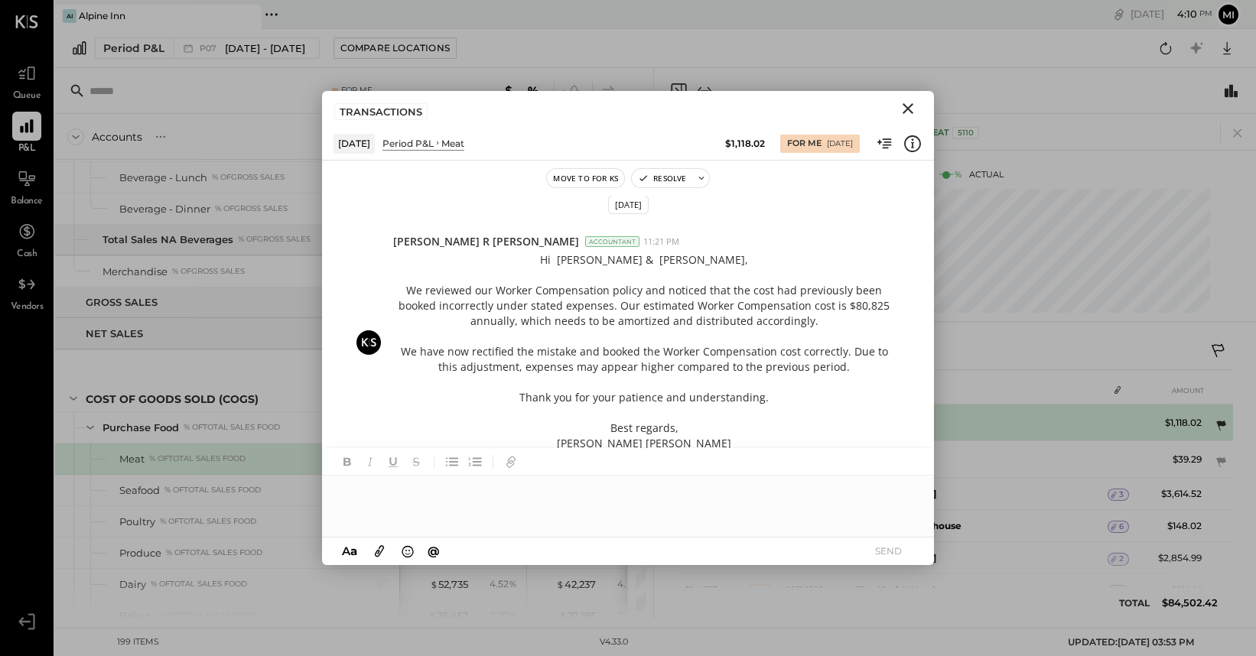
scroll to position [967, 0]
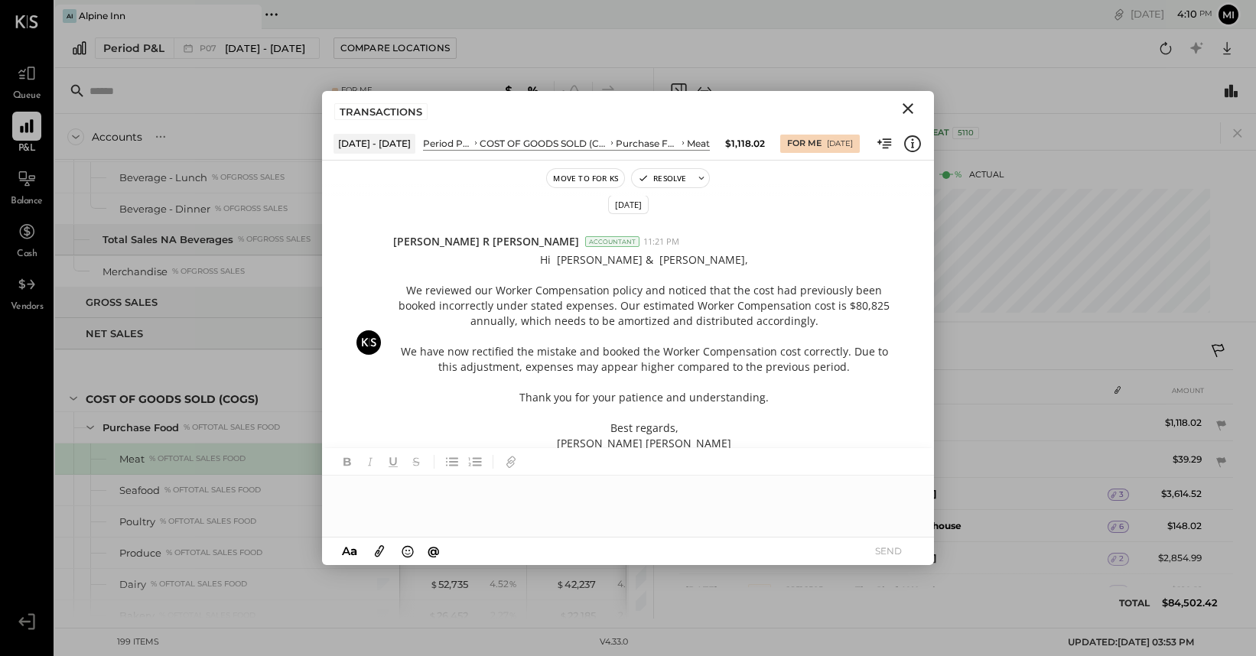
click at [906, 110] on icon "Close" at bounding box center [908, 108] width 11 height 11
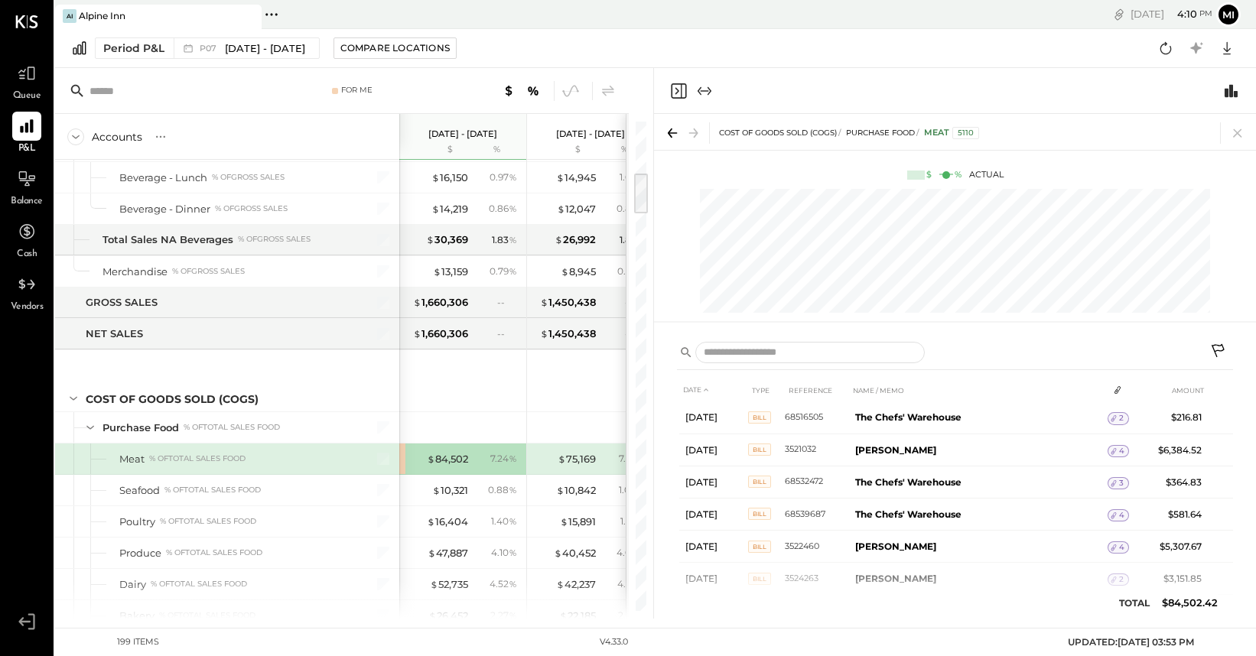
scroll to position [177, 0]
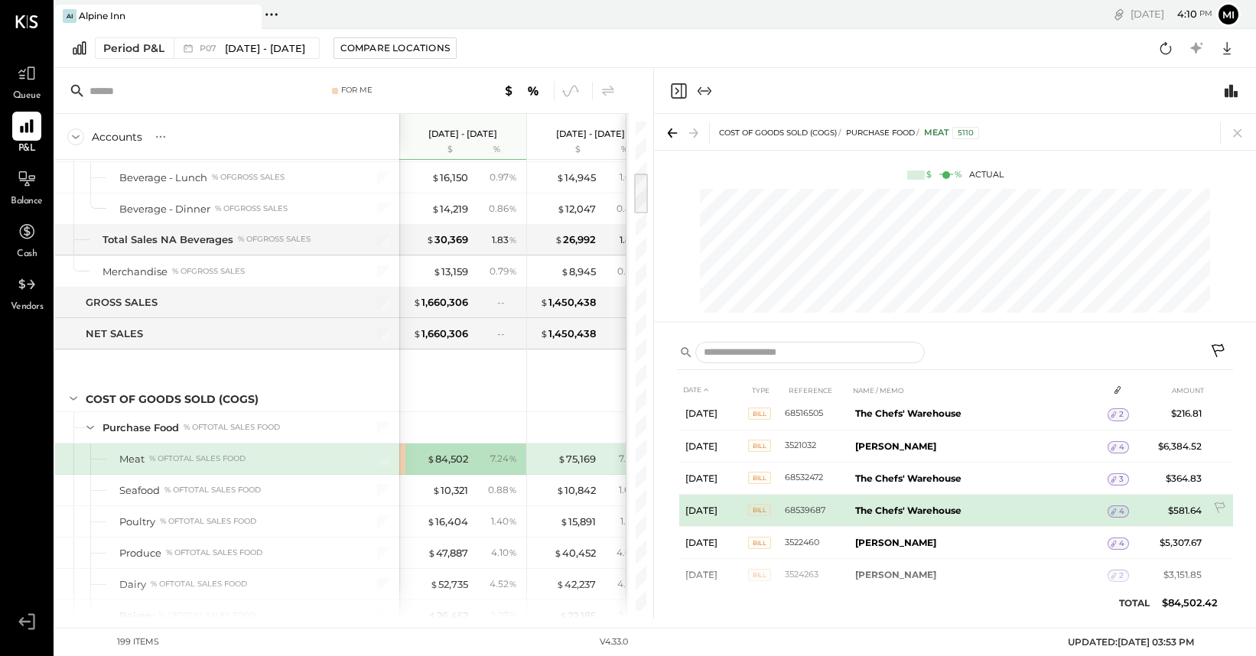
click at [1115, 514] on icon at bounding box center [1113, 511] width 11 height 11
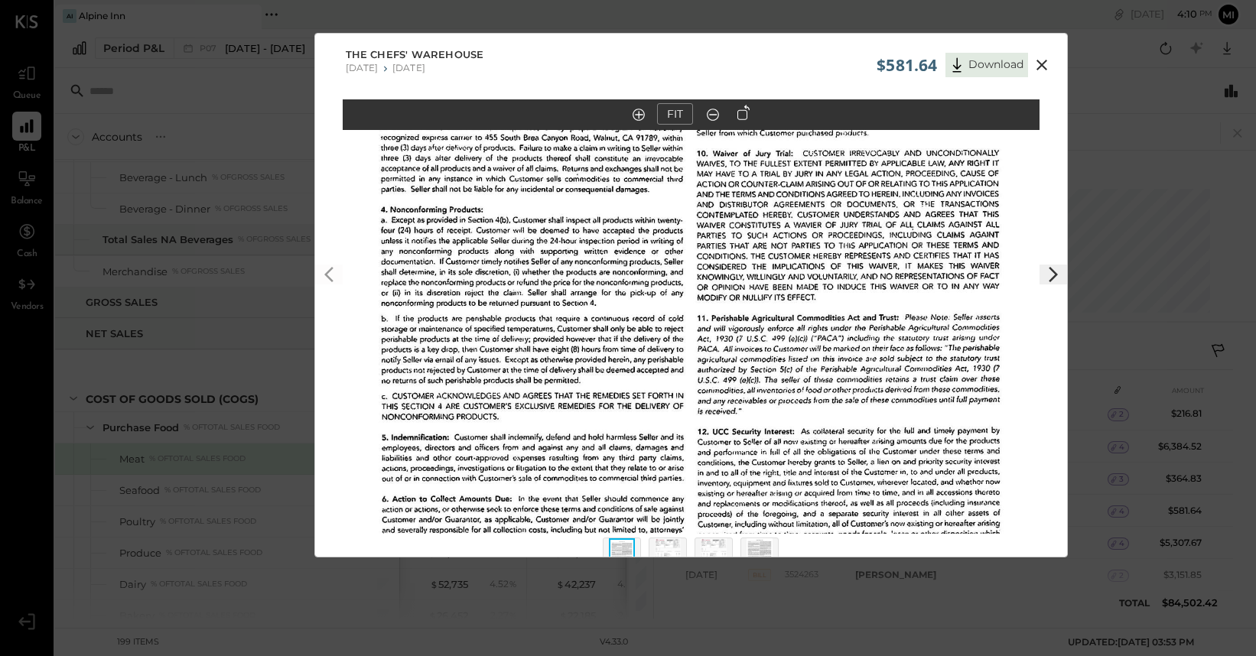
click at [1040, 67] on icon at bounding box center [1042, 65] width 18 height 18
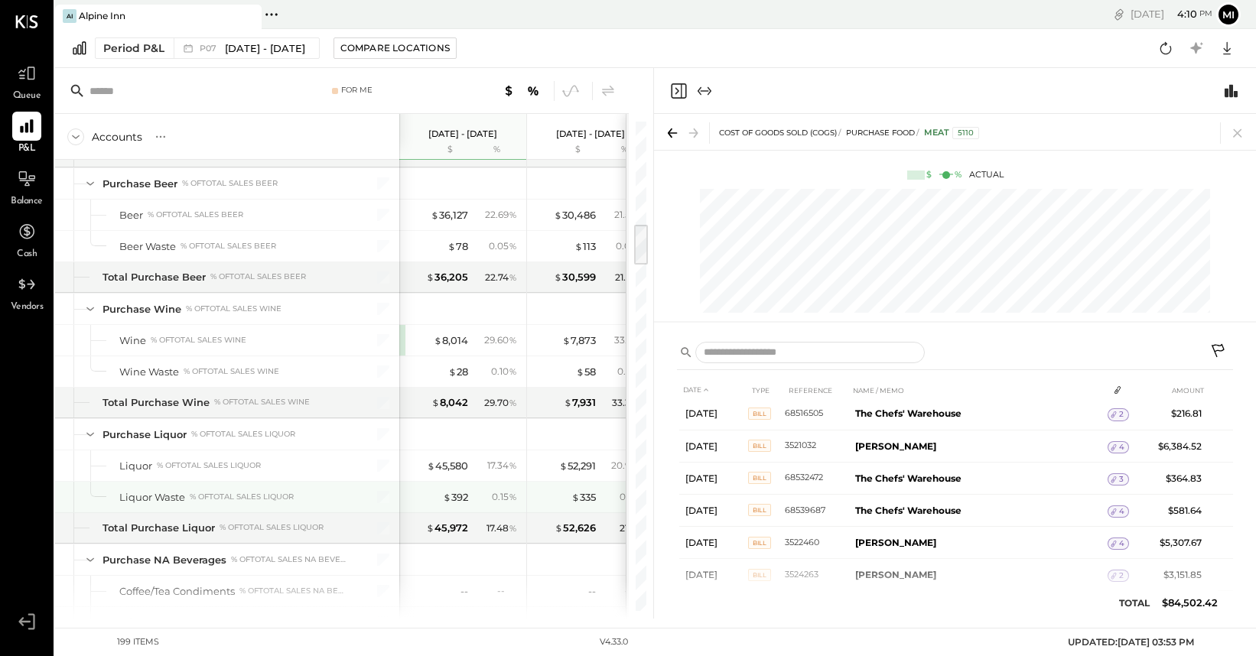
scroll to position [1186, 0]
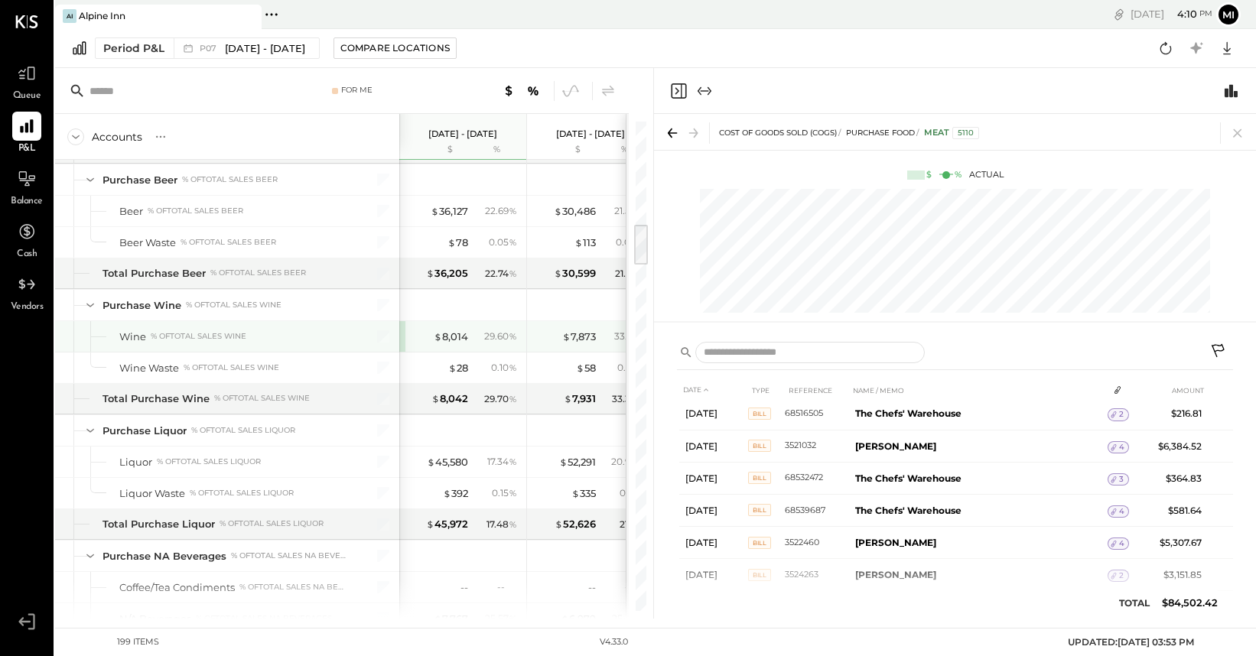
click at [410, 341] on div "$ 8,014" at bounding box center [437, 337] width 61 height 15
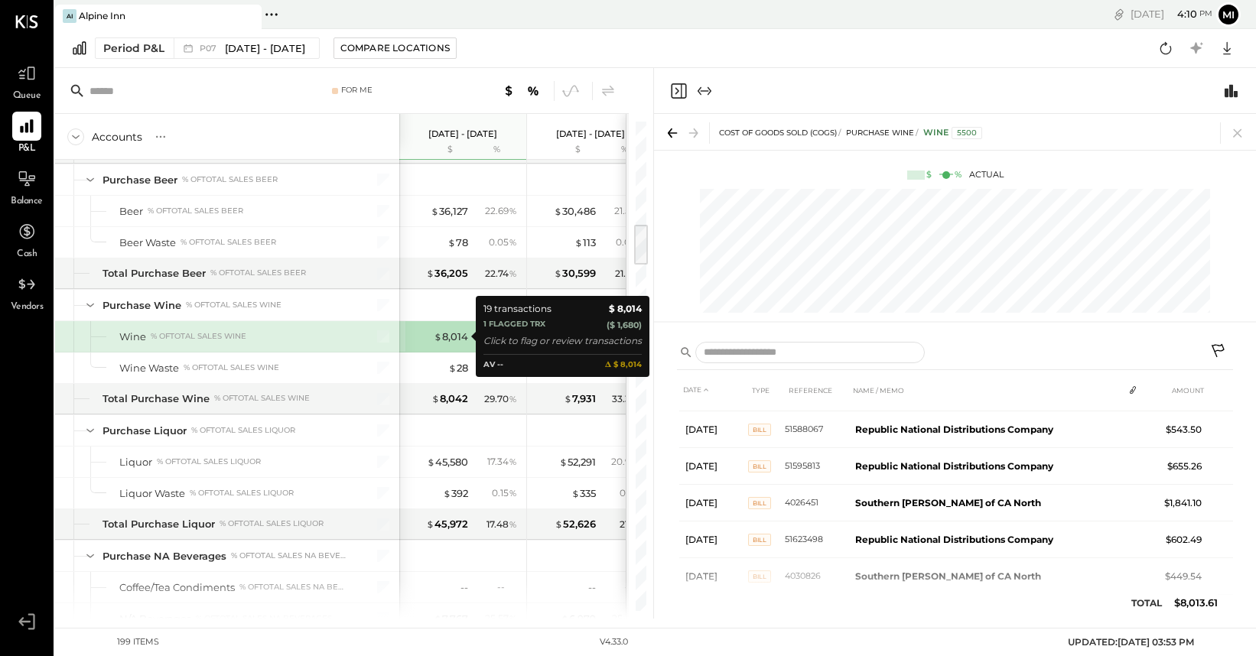
scroll to position [188, 0]
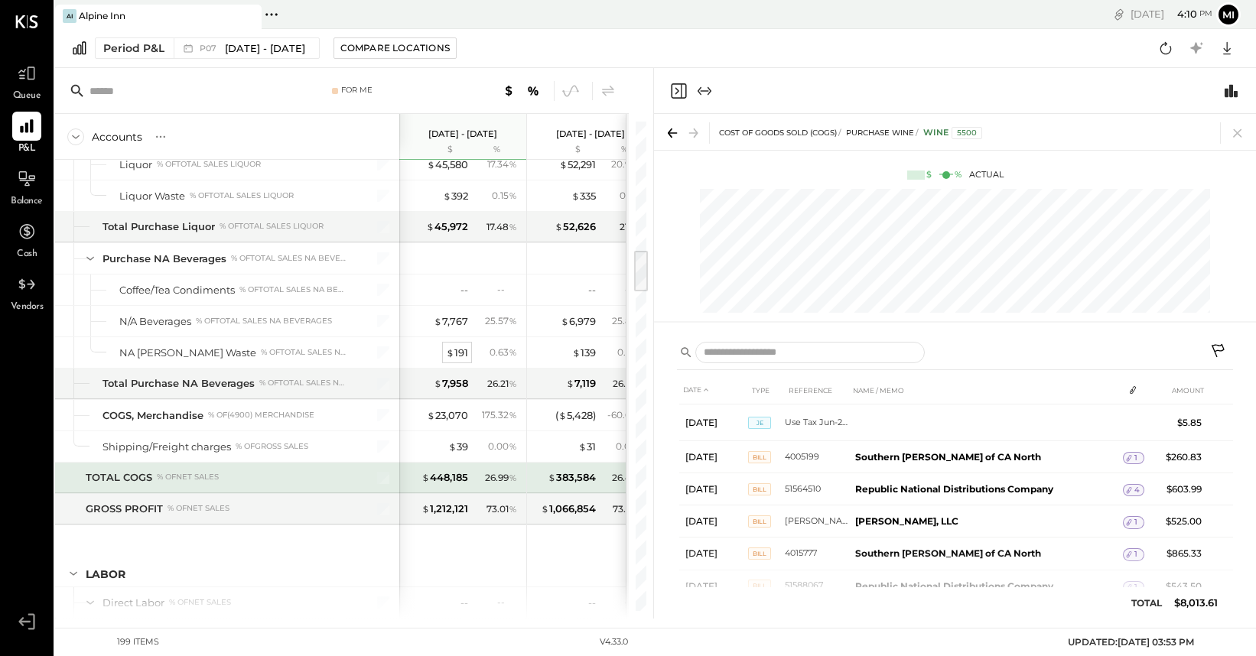
scroll to position [1485, 0]
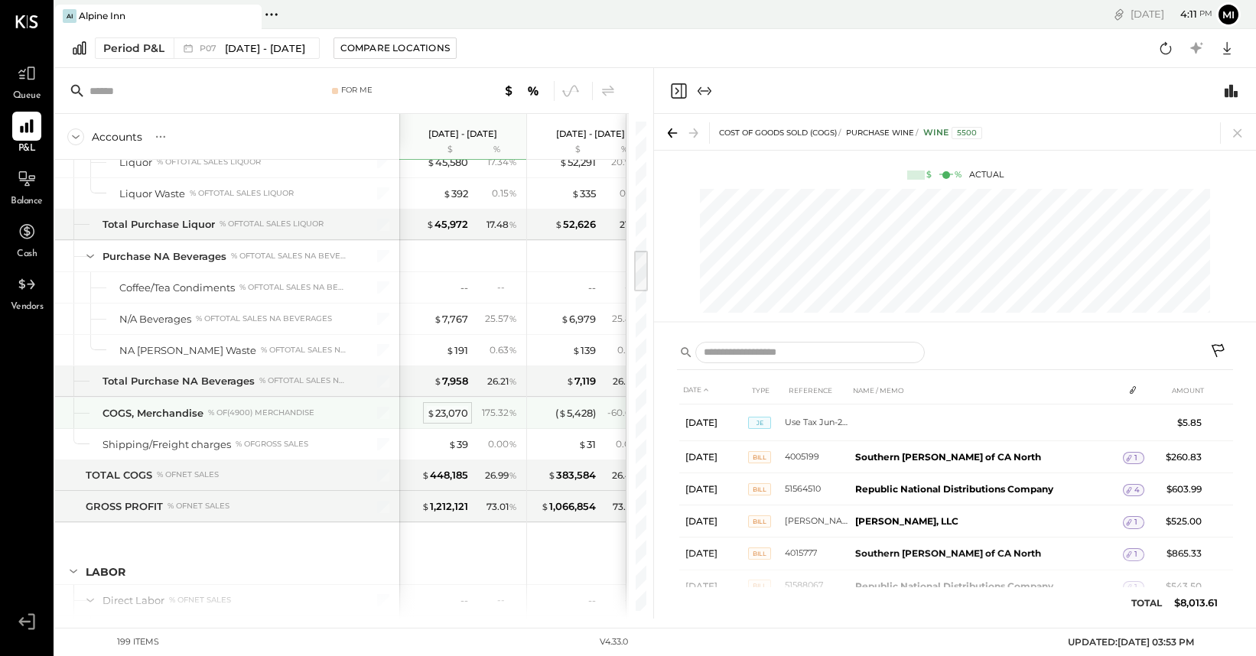
click at [445, 411] on div "$ 23,070" at bounding box center [447, 413] width 41 height 15
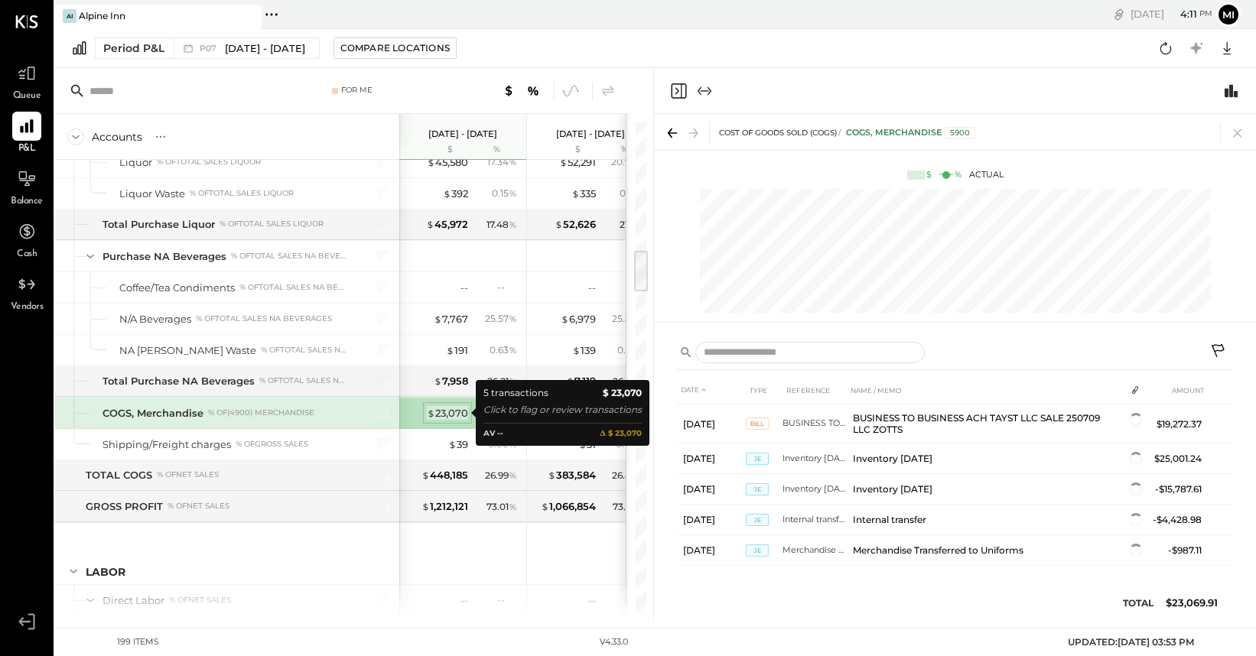
click at [448, 410] on div "$ 23,070" at bounding box center [447, 413] width 41 height 15
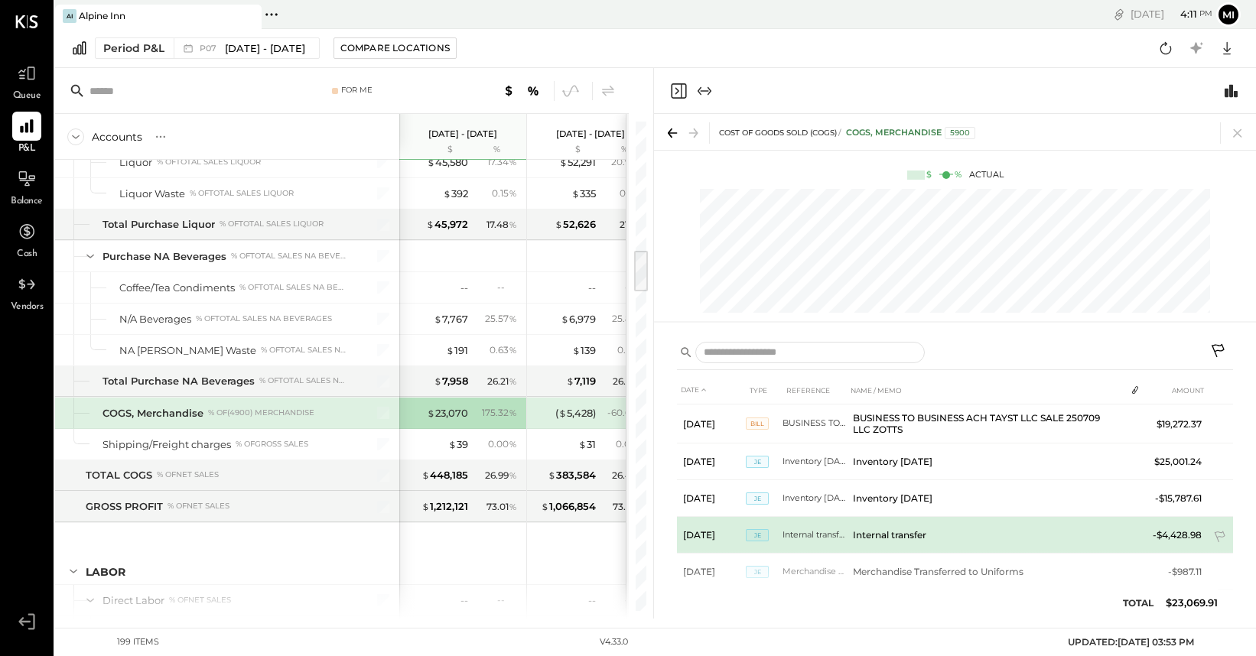
click at [757, 534] on span "JE" at bounding box center [757, 535] width 23 height 12
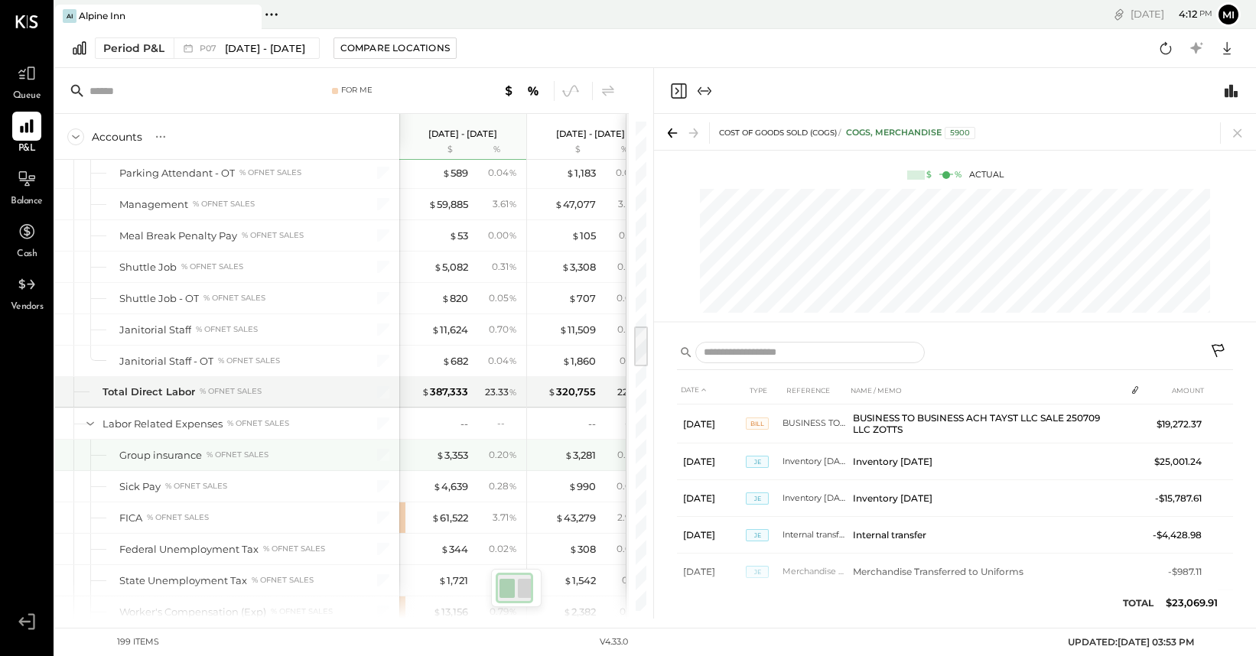
scroll to position [2353, 0]
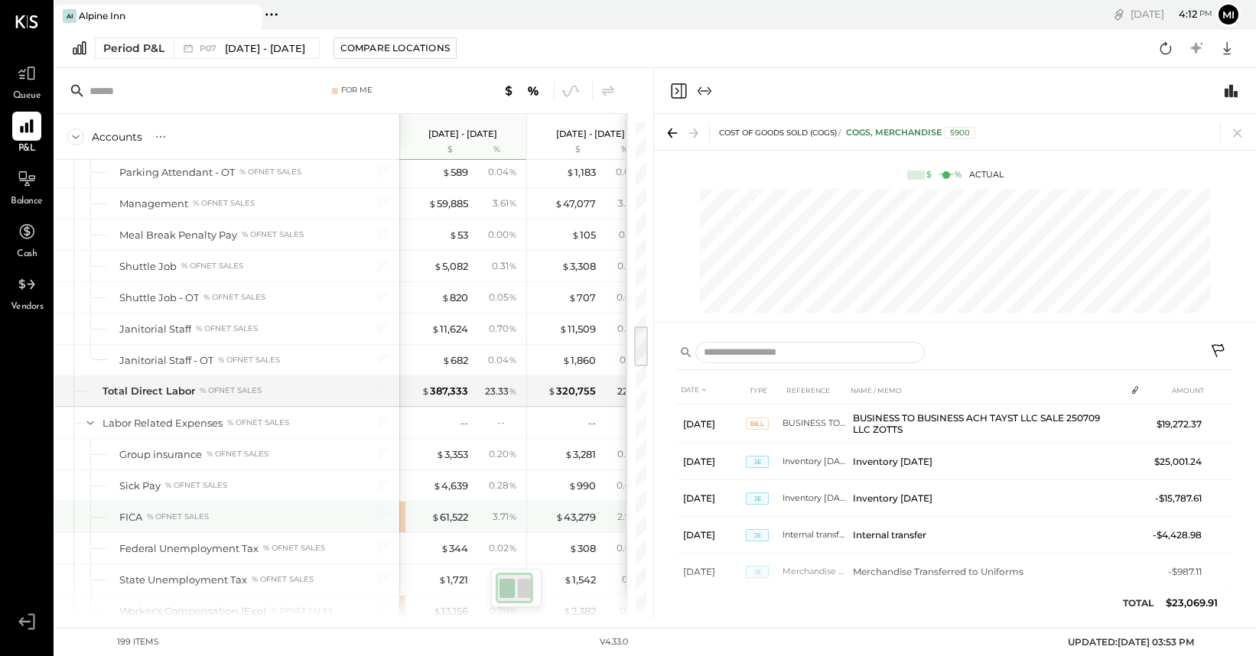
click at [415, 513] on div "$ 61,522" at bounding box center [437, 517] width 61 height 15
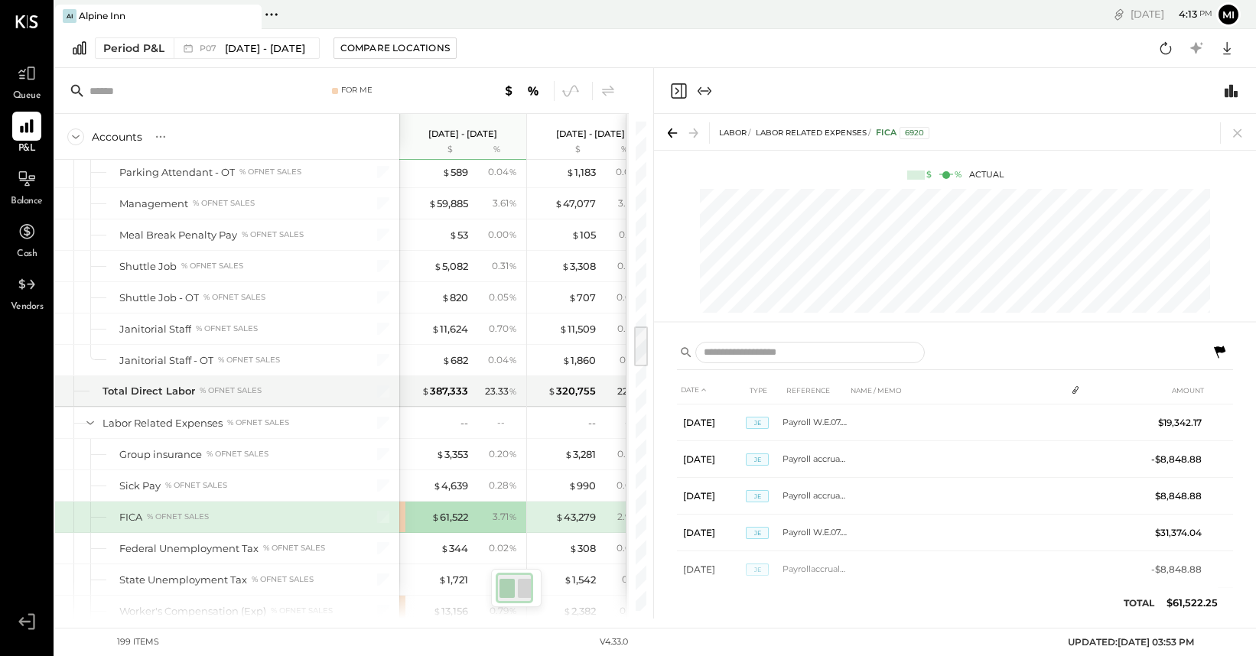
click at [402, 513] on div "$ 61,522 3.71 %" at bounding box center [462, 517] width 127 height 31
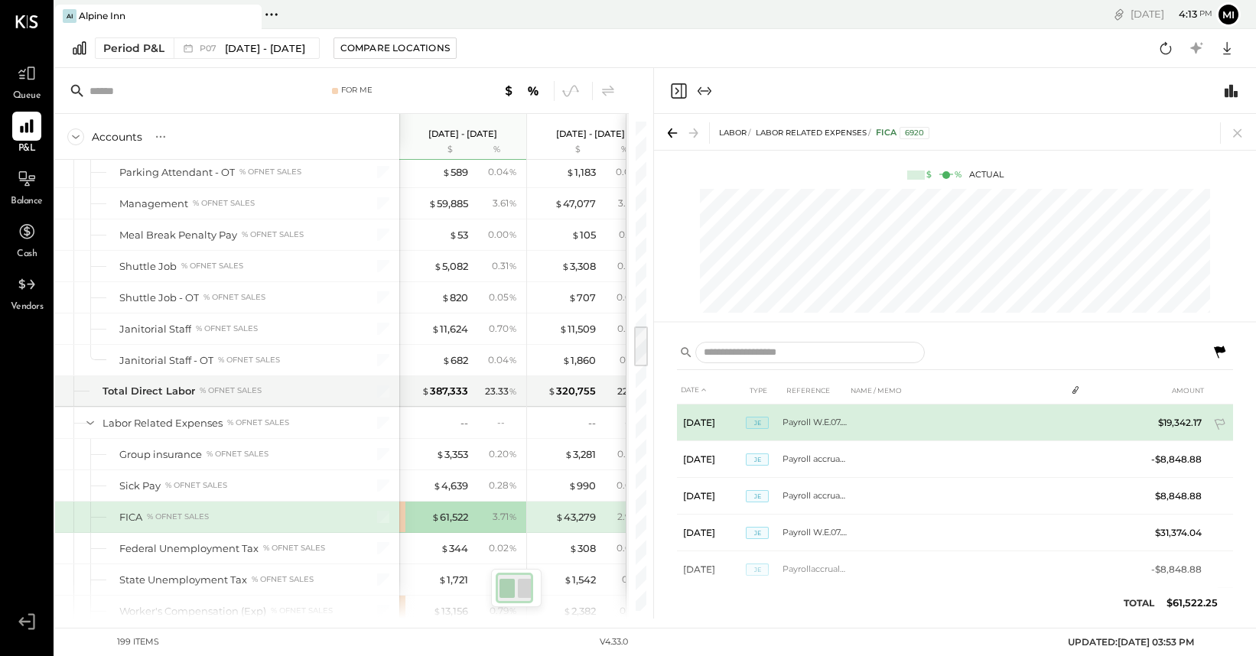
click at [812, 427] on td "Payroll W.E.07.06" at bounding box center [814, 423] width 64 height 37
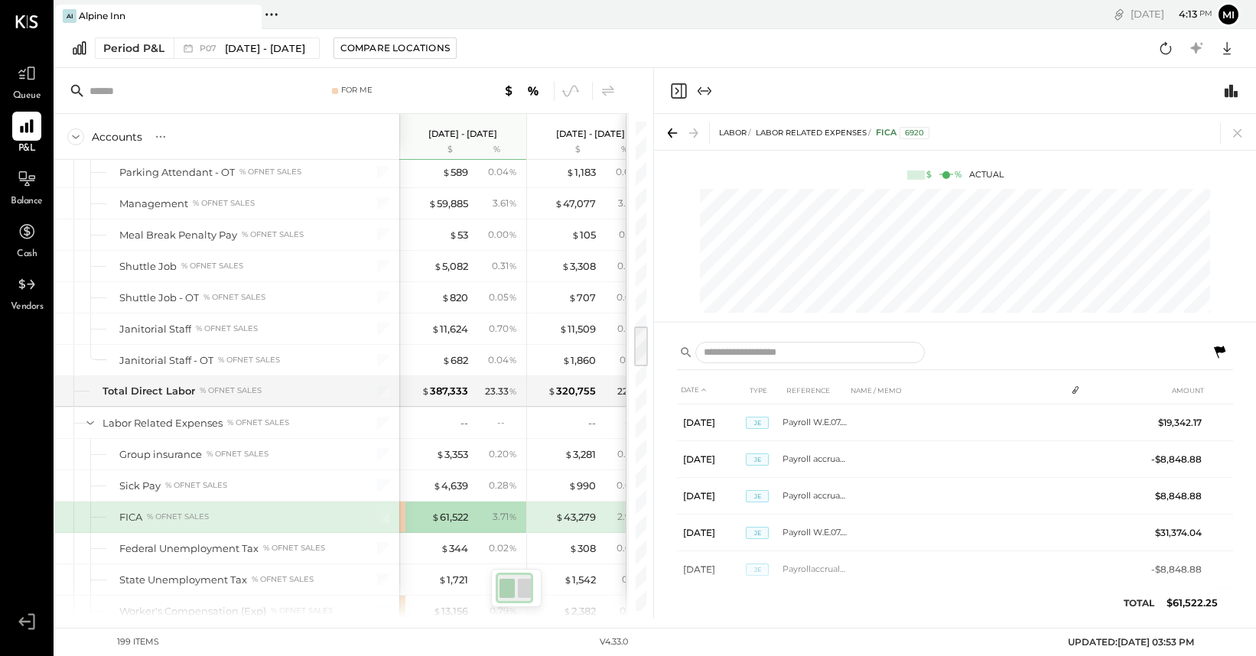
click at [405, 518] on div "$ 61,522 3.71 %" at bounding box center [462, 517] width 127 height 31
click at [673, 133] on icon at bounding box center [672, 133] width 9 height 2
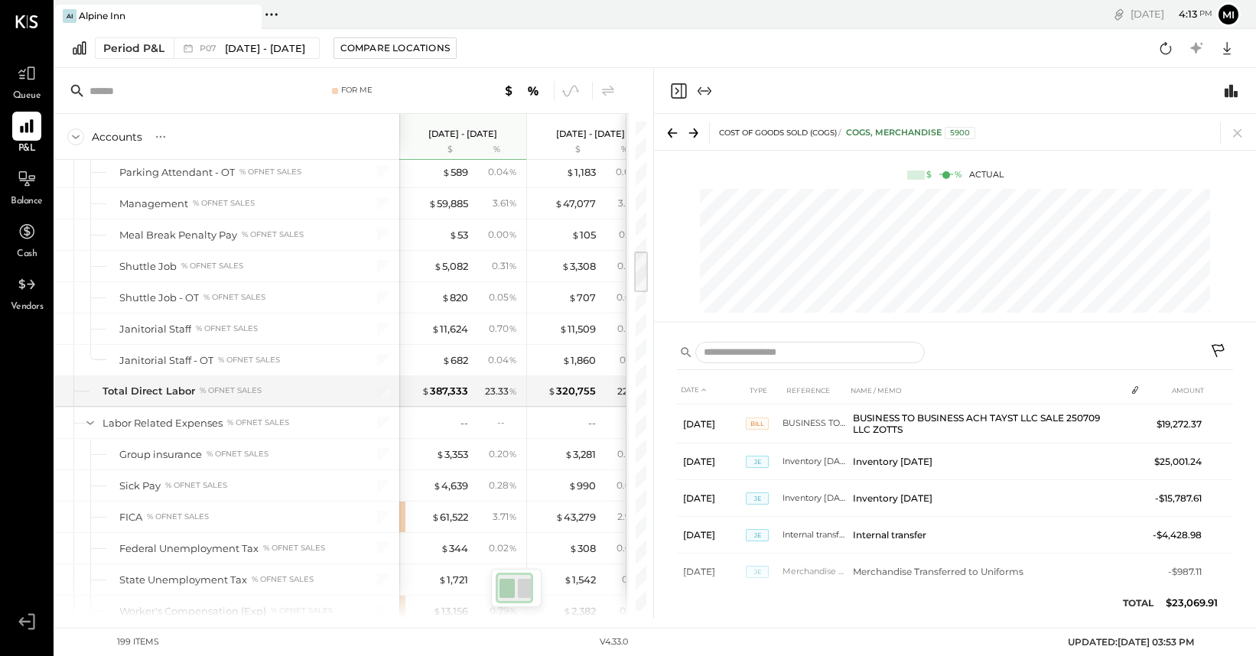
scroll to position [1494, 0]
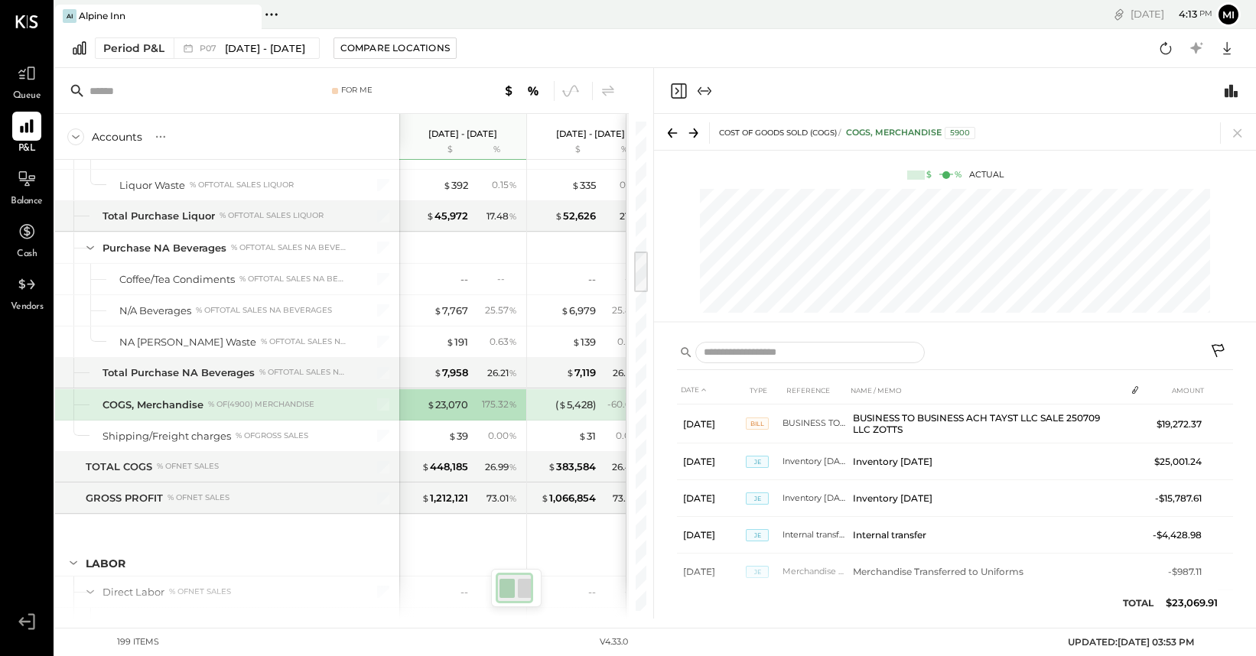
click at [107, 96] on input "text" at bounding box center [187, 91] width 197 height 28
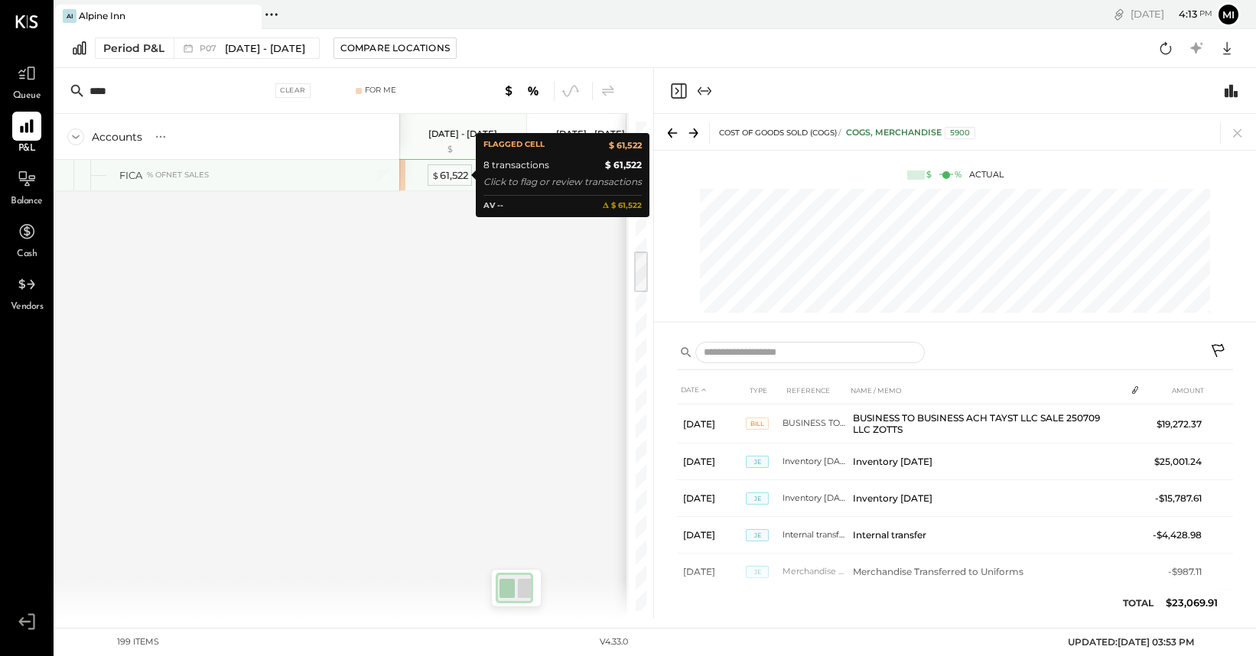
type input "****"
click at [450, 178] on div "$ 61,522" at bounding box center [449, 175] width 37 height 15
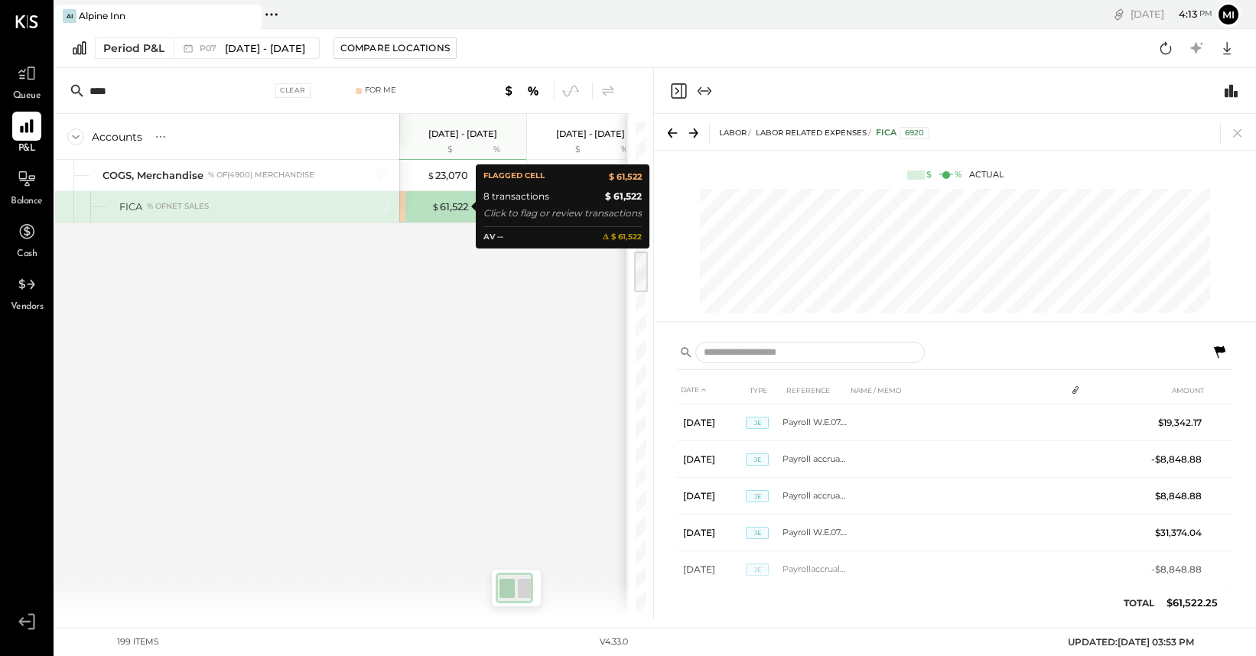
click at [408, 210] on div "$ 61,522" at bounding box center [437, 207] width 61 height 15
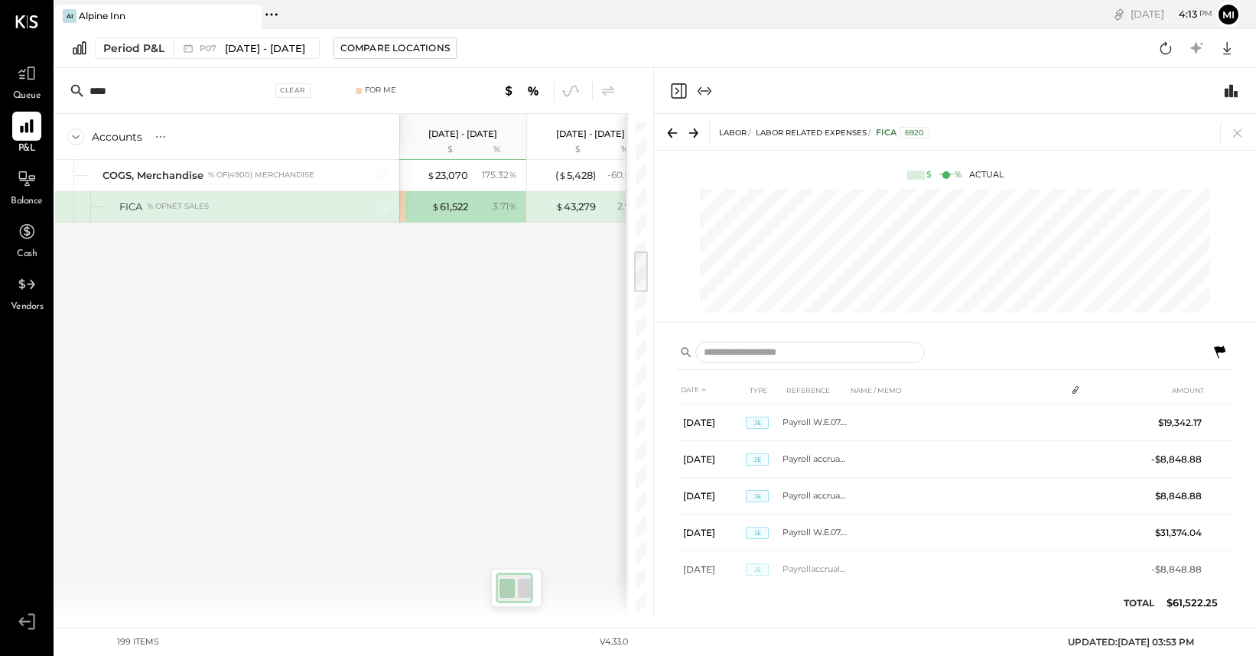
click at [681, 88] on icon "Close panel" at bounding box center [678, 90] width 15 height 15
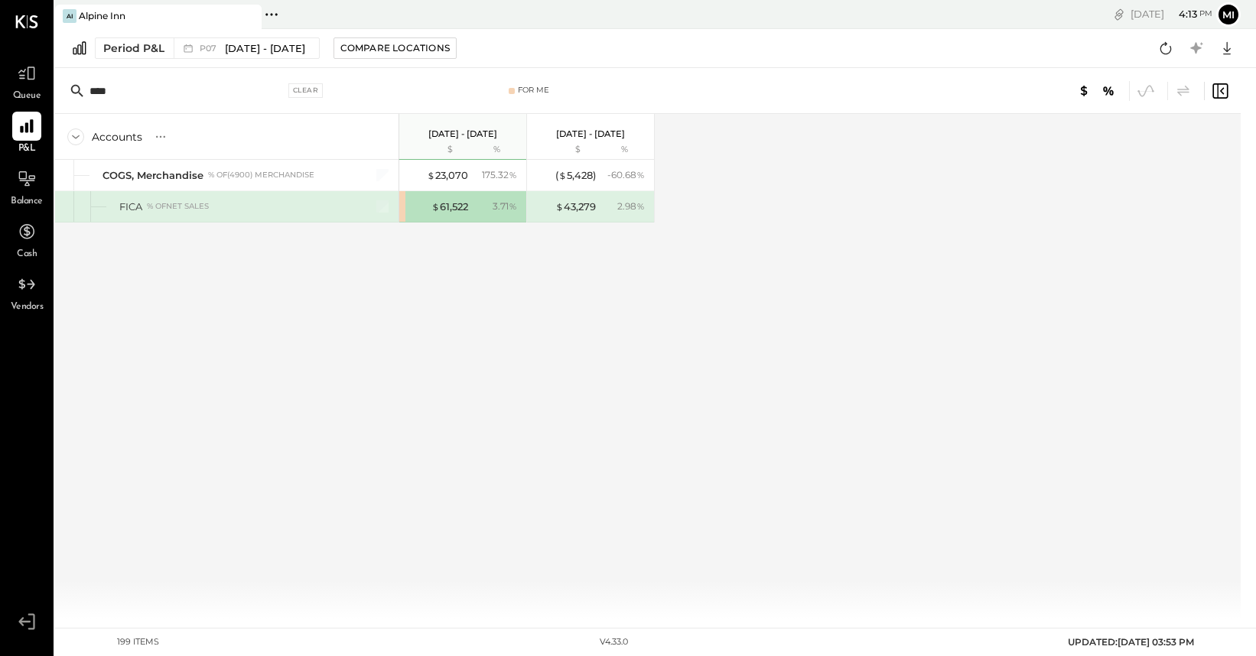
click at [403, 209] on div "$ 61,522 3.71 %" at bounding box center [462, 206] width 127 height 31
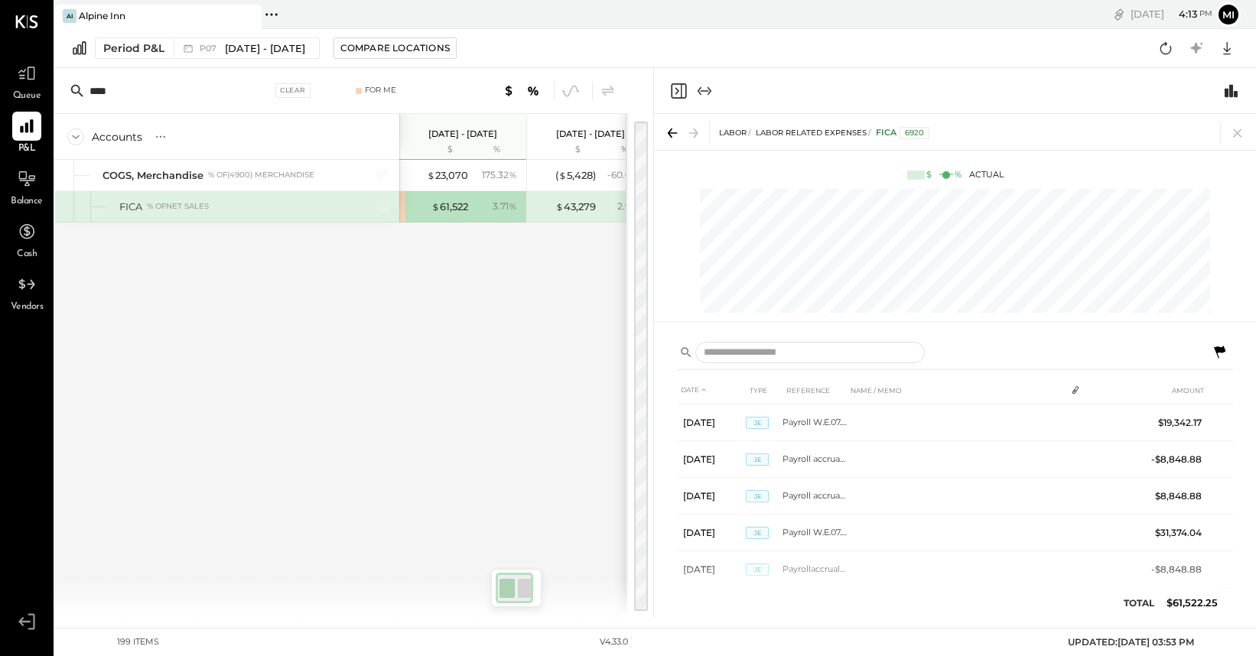
click at [708, 92] on icon "Expand panel (e)" at bounding box center [704, 91] width 18 height 18
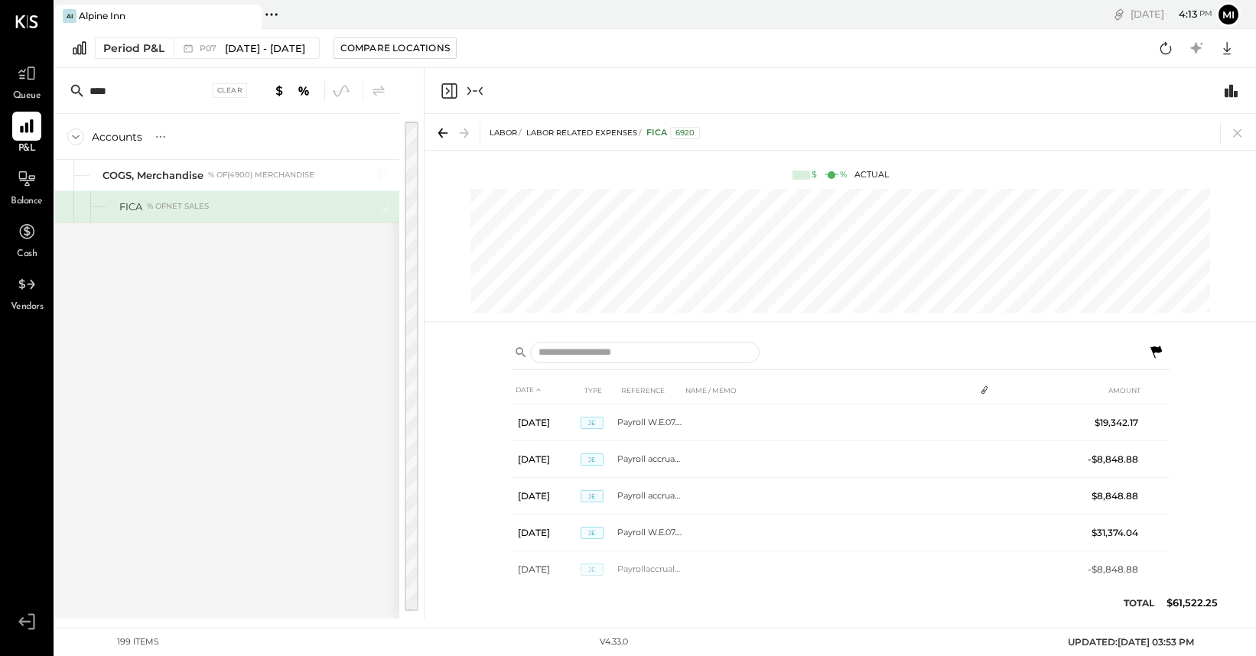
click at [470, 93] on icon "Collapse panel (e)" at bounding box center [475, 91] width 18 height 18
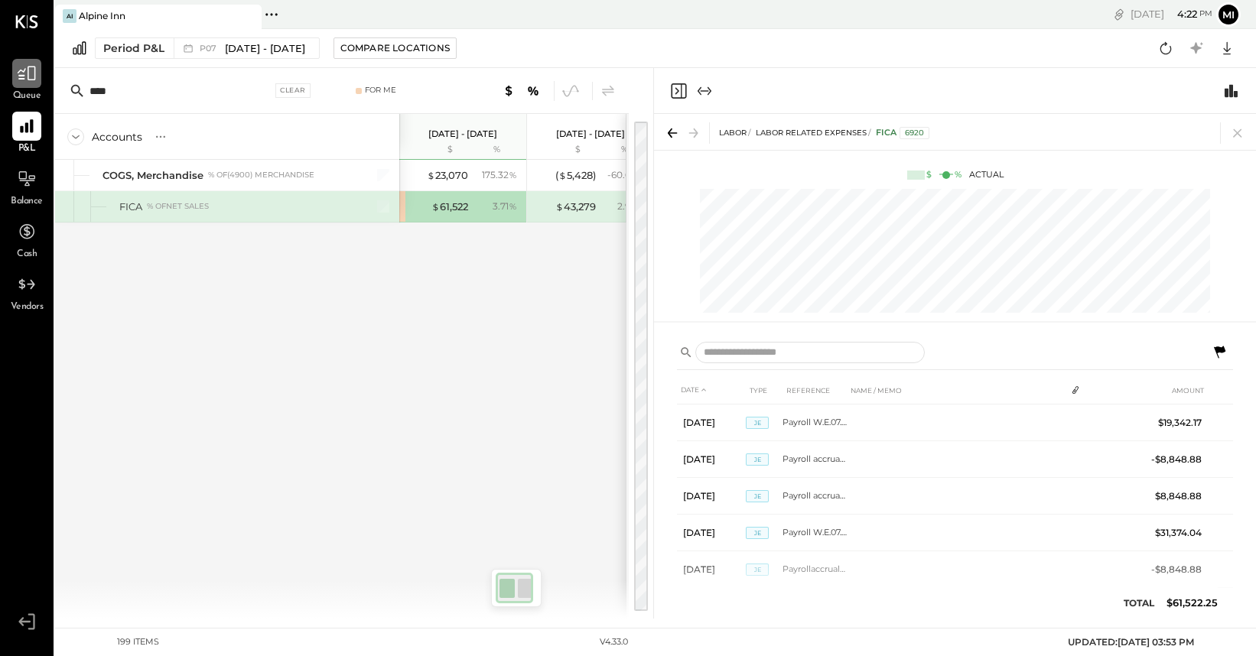
click at [32, 82] on icon at bounding box center [27, 73] width 20 height 20
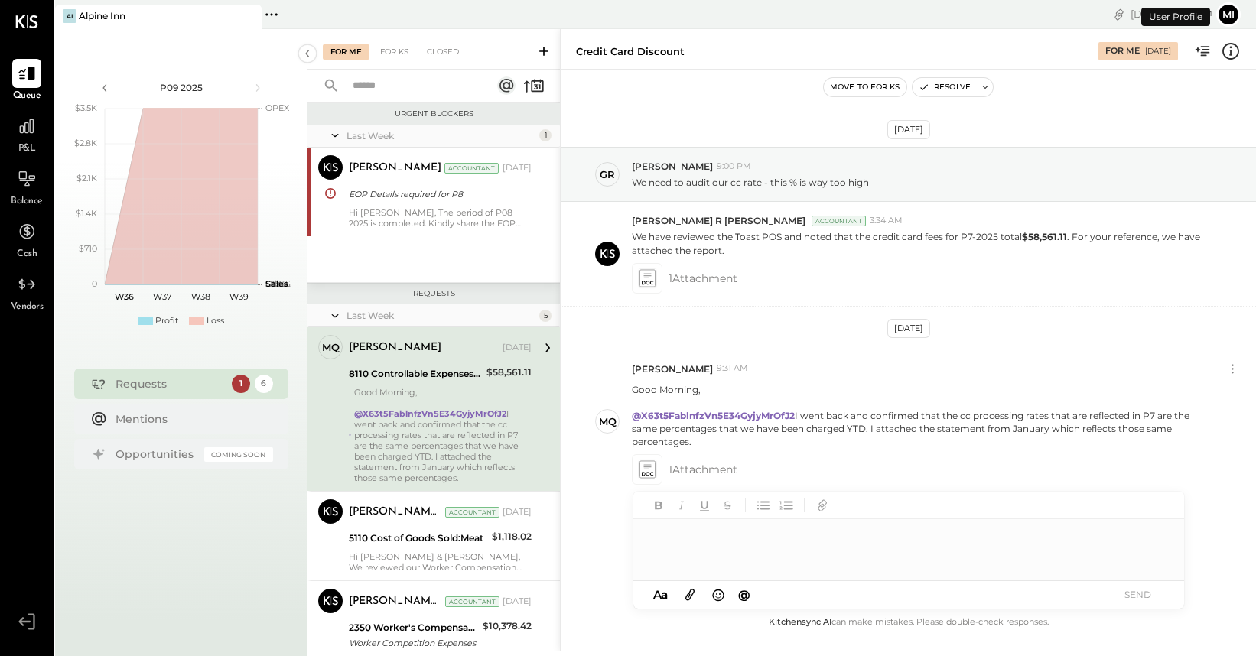
scroll to position [29, 0]
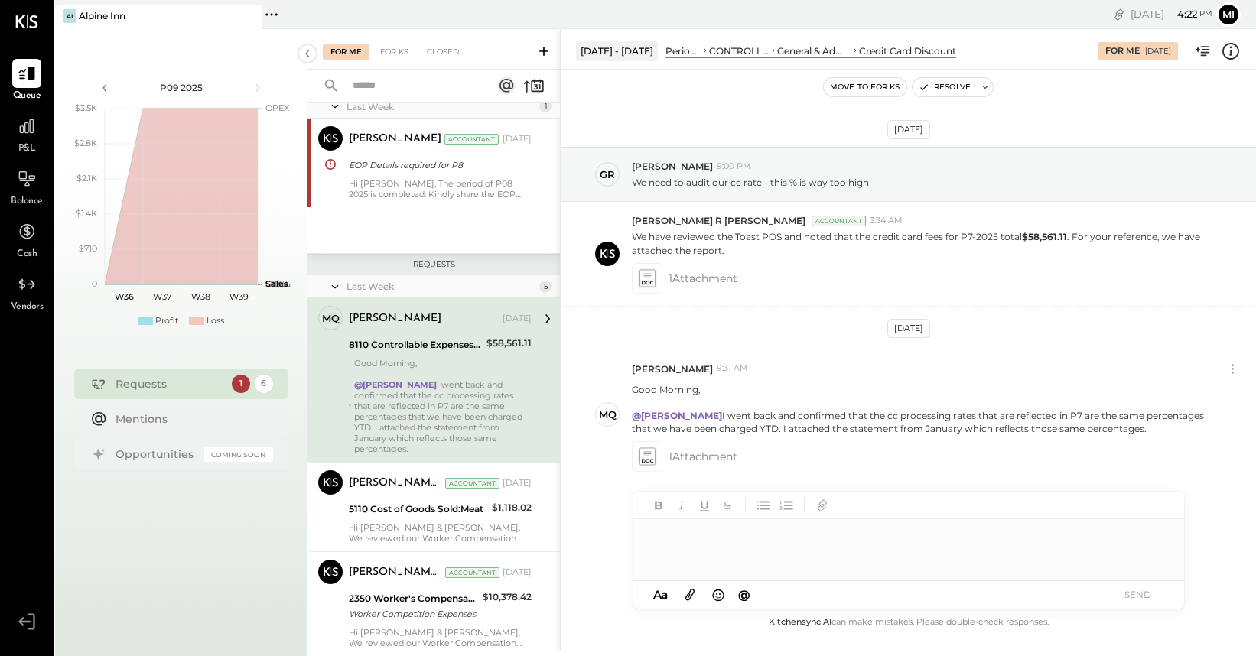
click at [418, 413] on div "@[PERSON_NAME] went back and confirmed that the cc processing rates that are re…" at bounding box center [442, 416] width 177 height 75
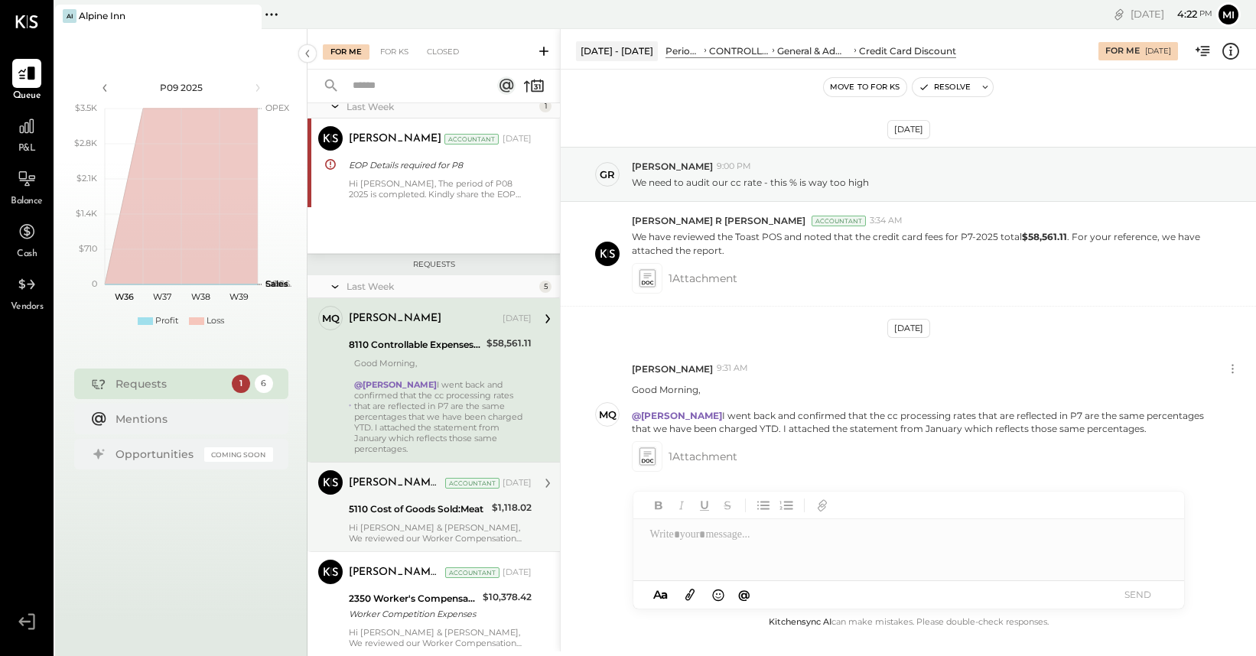
click at [418, 509] on div "[PERSON_NAME] R [PERSON_NAME] Accountant [DATE] 5110 Cost of Goods Sold:Meat $1…" at bounding box center [440, 506] width 183 height 73
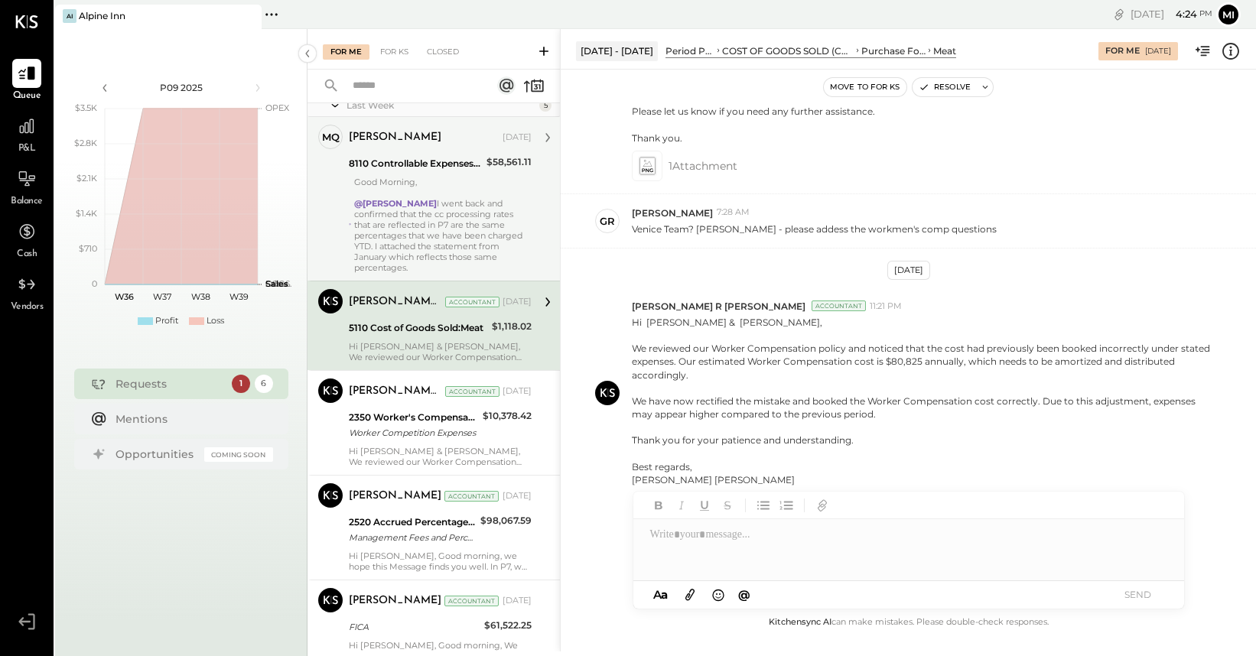
scroll to position [218, 0]
